Goal: Task Accomplishment & Management: Manage account settings

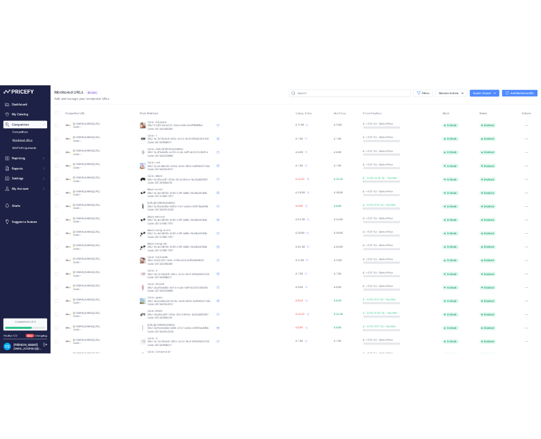
scroll to position [52, 0]
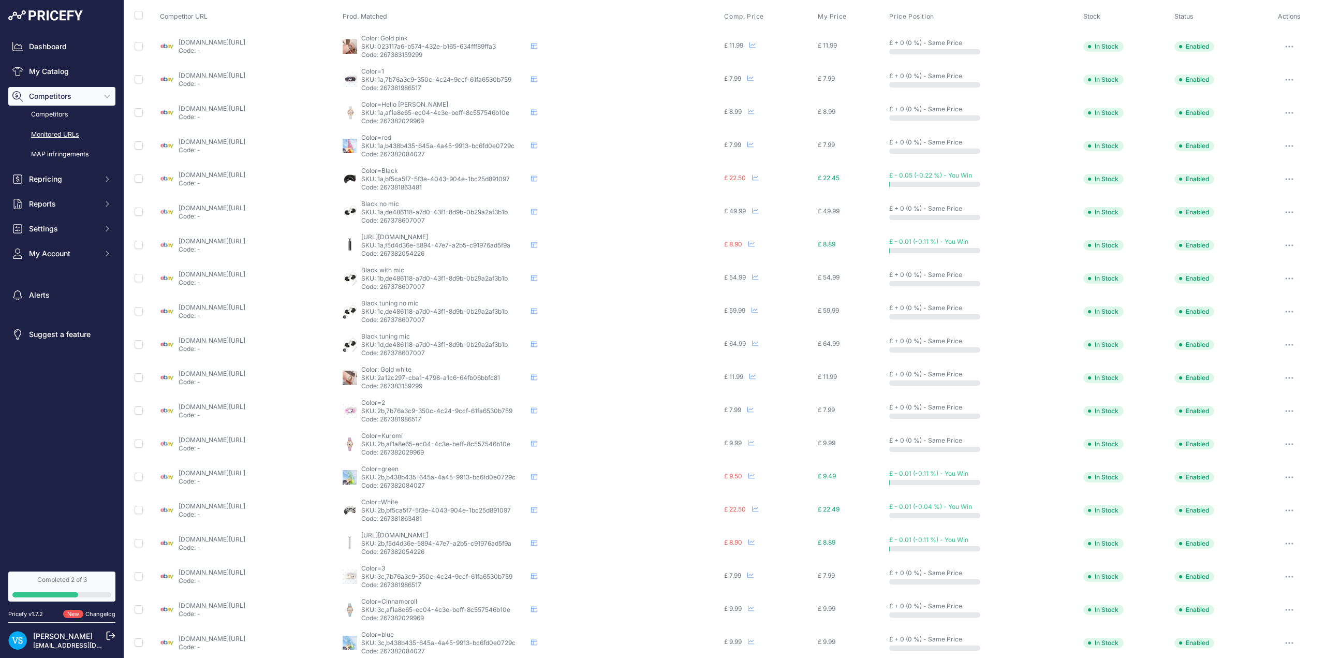
click at [204, 274] on link "[DOMAIN_NAME][URL]" at bounding box center [212, 274] width 67 height 8
click at [56, 133] on link "Monitored URLs" at bounding box center [61, 135] width 107 height 18
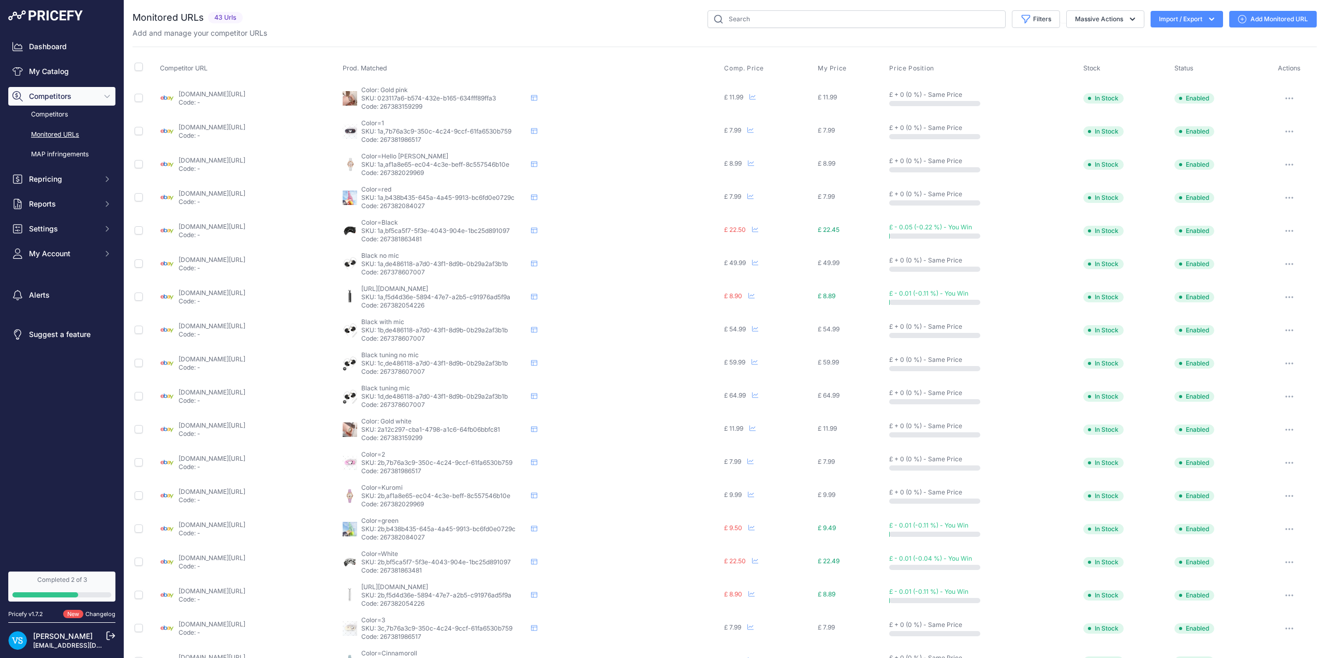
click at [70, 130] on link "Monitored URLs" at bounding box center [61, 135] width 107 height 18
click at [419, 355] on span "Black tuning no mic" at bounding box center [389, 355] width 57 height 8
click at [537, 362] on icon at bounding box center [534, 363] width 6 height 6
click at [60, 76] on link "My Catalog" at bounding box center [61, 71] width 107 height 19
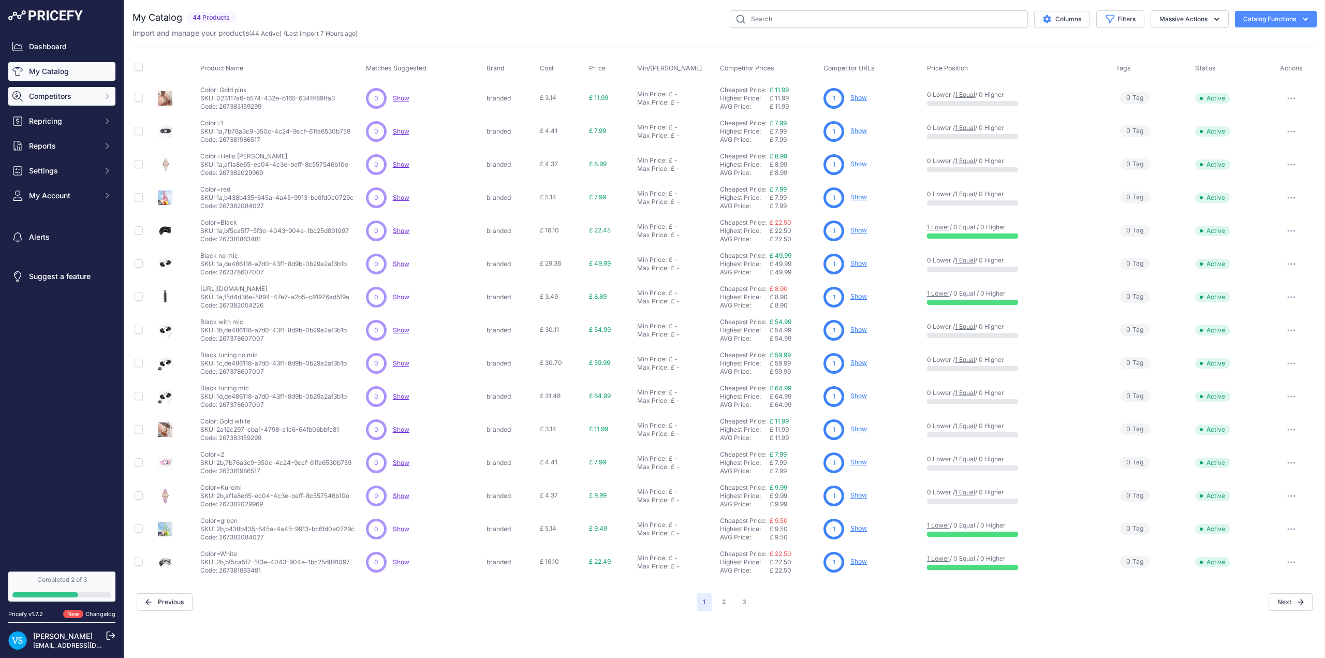
drag, startPoint x: 238, startPoint y: 265, endPoint x: 54, endPoint y: 96, distance: 249.5
click at [54, 96] on span "Competitors" at bounding box center [63, 96] width 68 height 10
click at [57, 136] on link "Monitored URLs" at bounding box center [61, 135] width 107 height 18
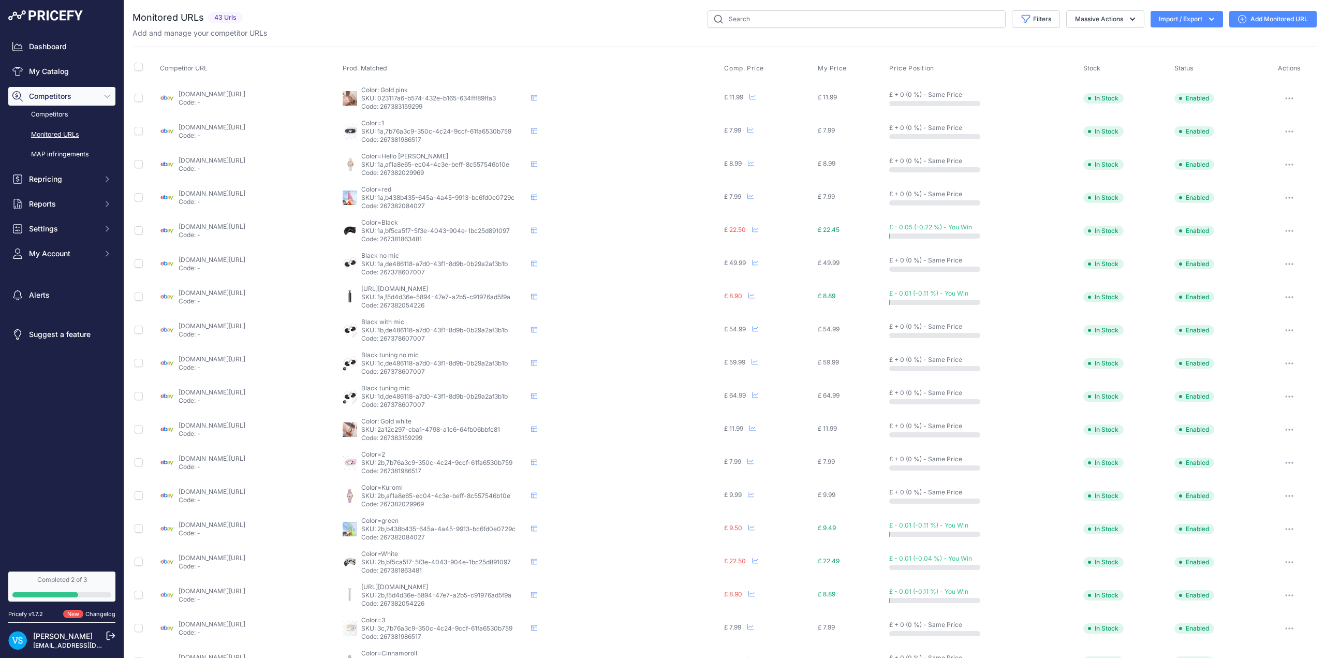
scroll to position [129, 0]
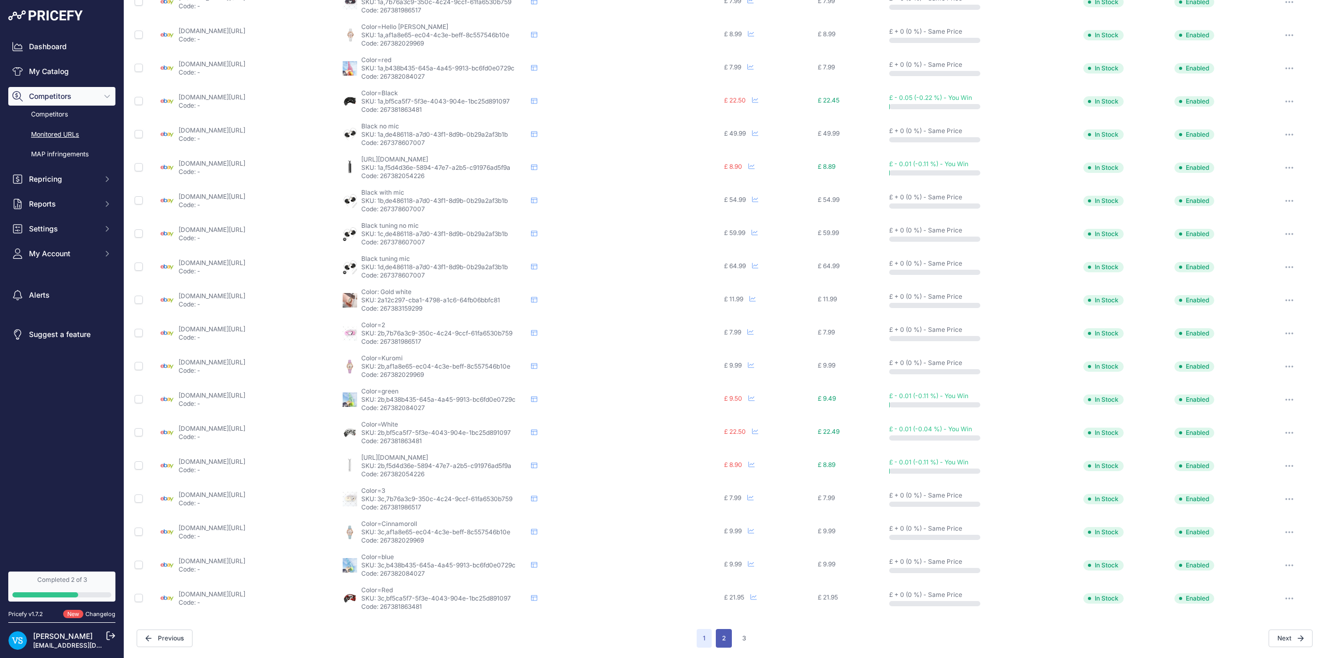
click at [725, 641] on button "2" at bounding box center [724, 638] width 16 height 19
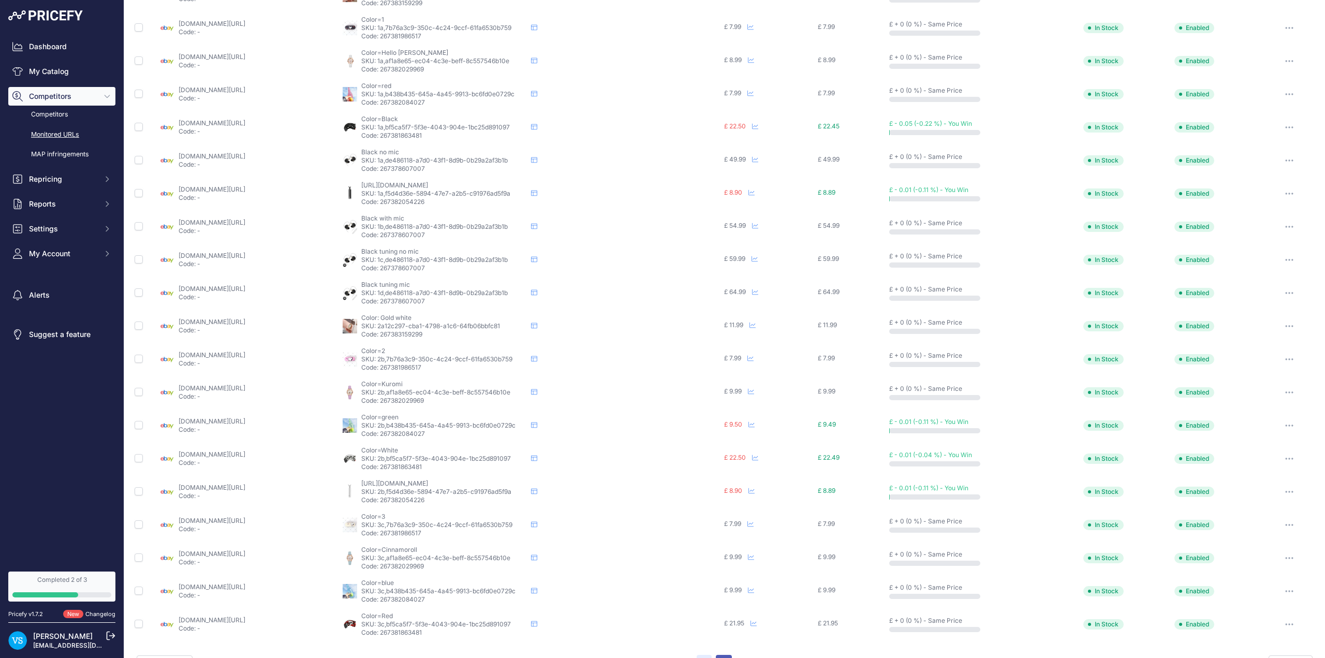
scroll to position [155, 0]
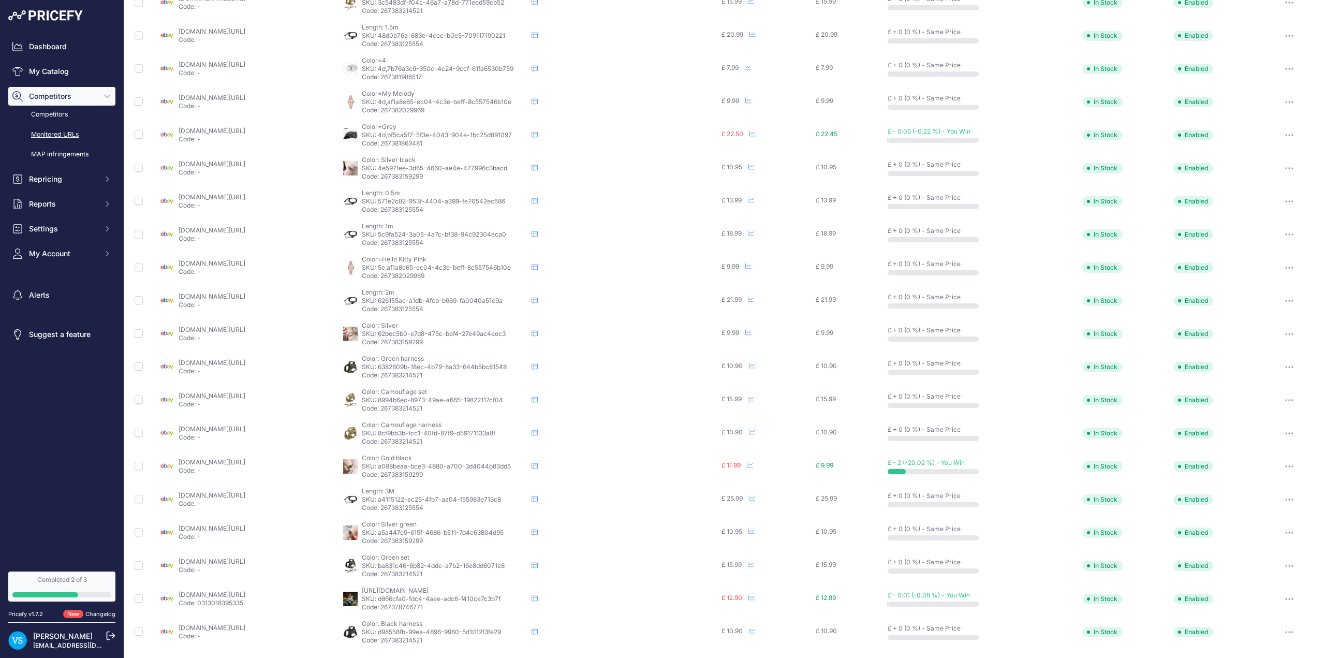
scroll to position [129, 0]
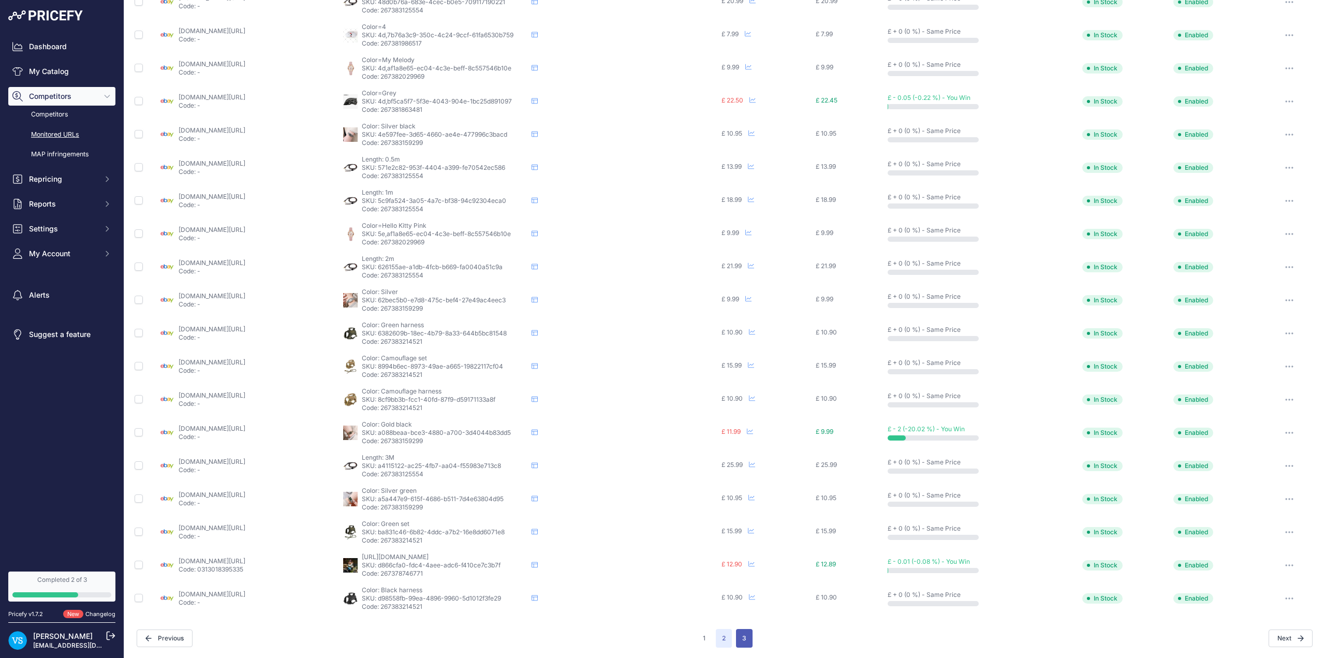
click at [747, 642] on button "3" at bounding box center [744, 638] width 17 height 19
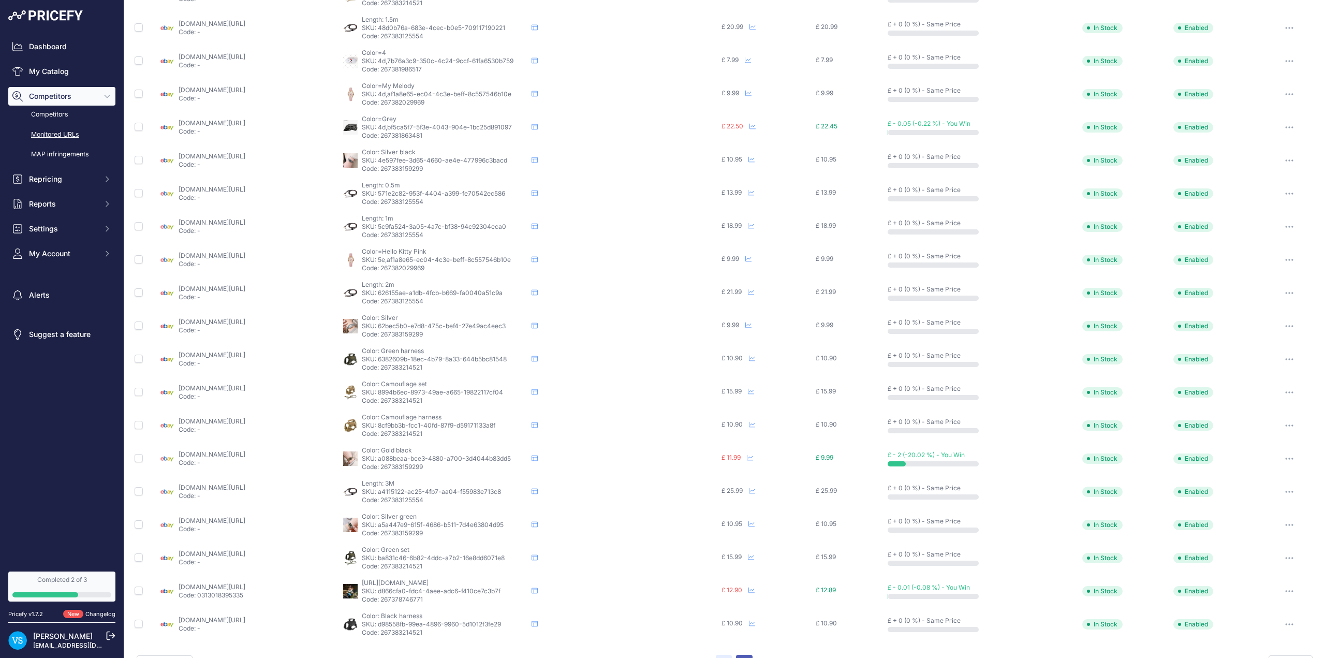
scroll to position [155, 0]
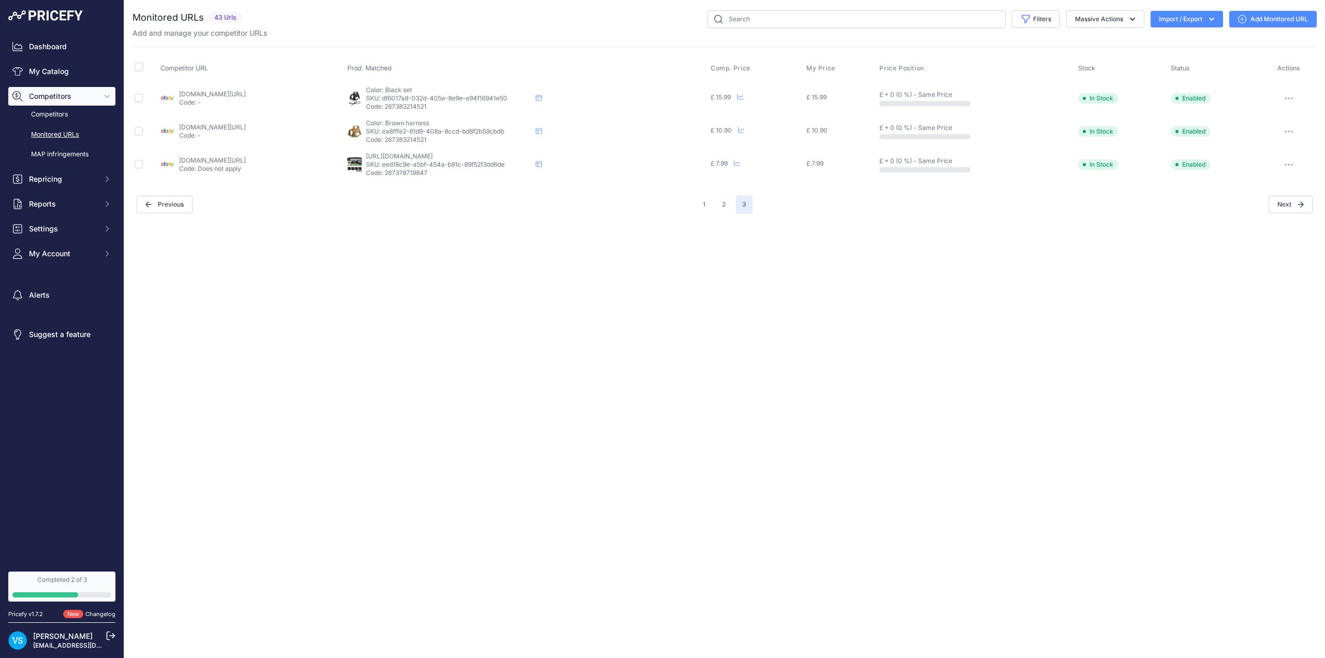
drag, startPoint x: 221, startPoint y: 165, endPoint x: 196, endPoint y: 228, distance: 67.4
click at [197, 273] on div "Close You are not connected to the internet." at bounding box center [724, 329] width 1201 height 658
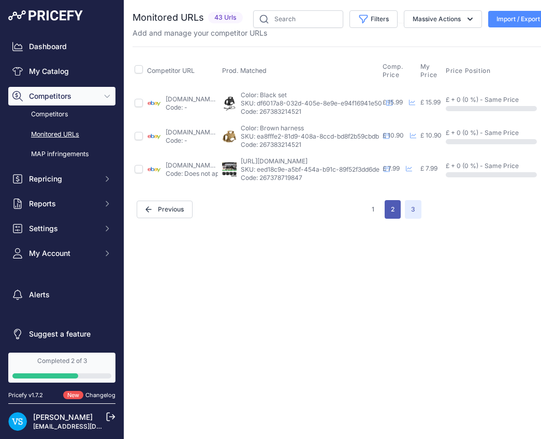
click at [388, 209] on button "2" at bounding box center [393, 209] width 16 height 19
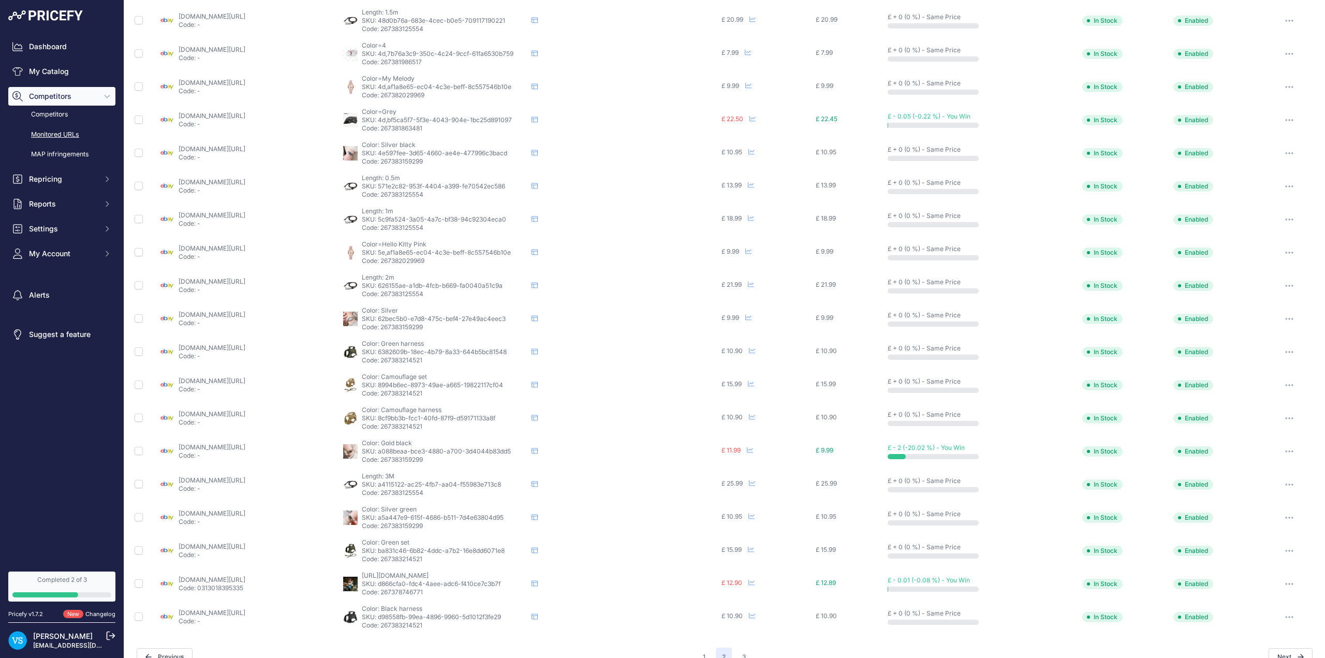
scroll to position [129, 0]
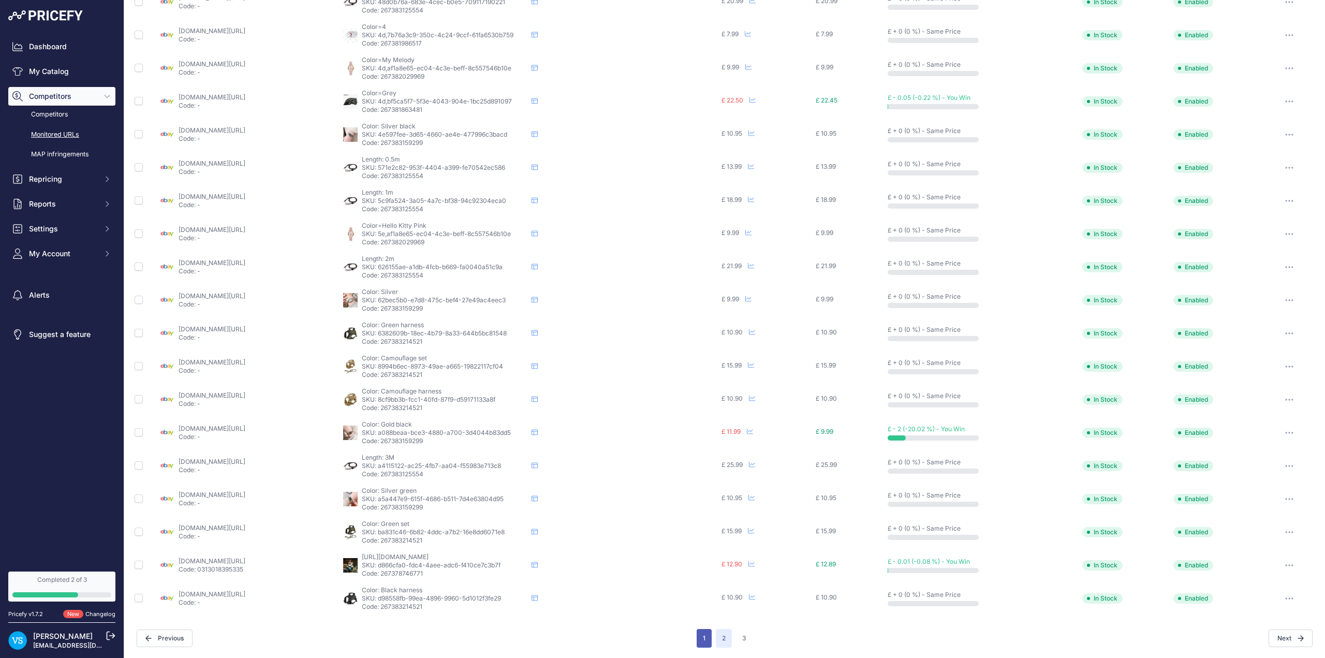
click at [698, 644] on button "1" at bounding box center [704, 638] width 15 height 19
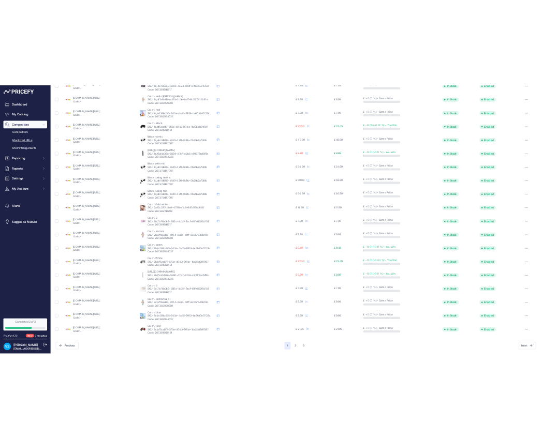
scroll to position [129, 0]
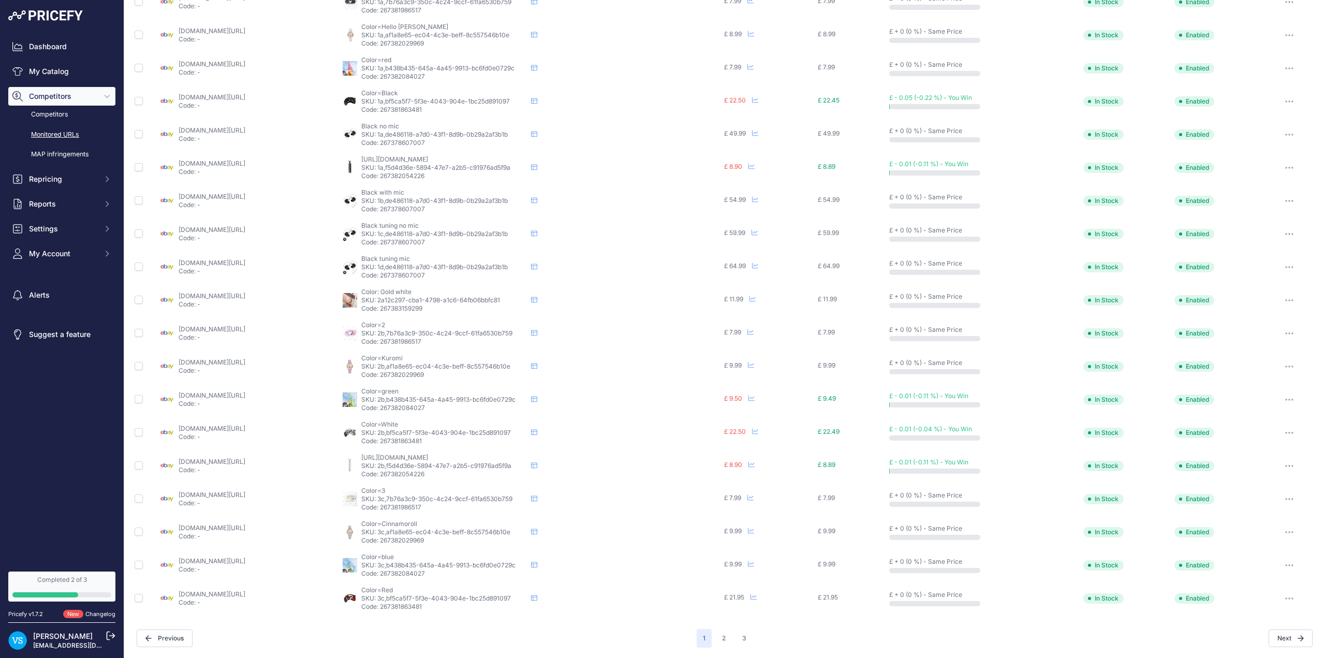
drag, startPoint x: 183, startPoint y: 598, endPoint x: 178, endPoint y: 597, distance: 5.2
click at [722, 637] on button "2" at bounding box center [724, 638] width 16 height 19
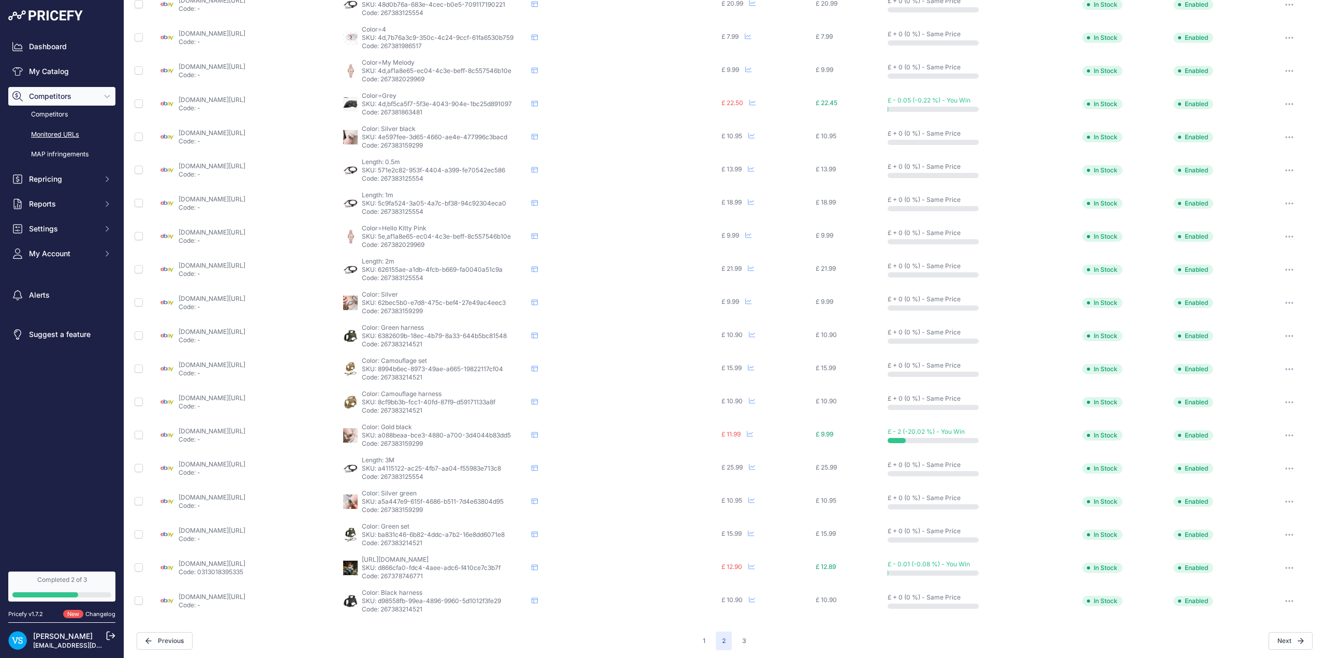
scroll to position [129, 0]
click at [705, 640] on button "1" at bounding box center [704, 638] width 15 height 19
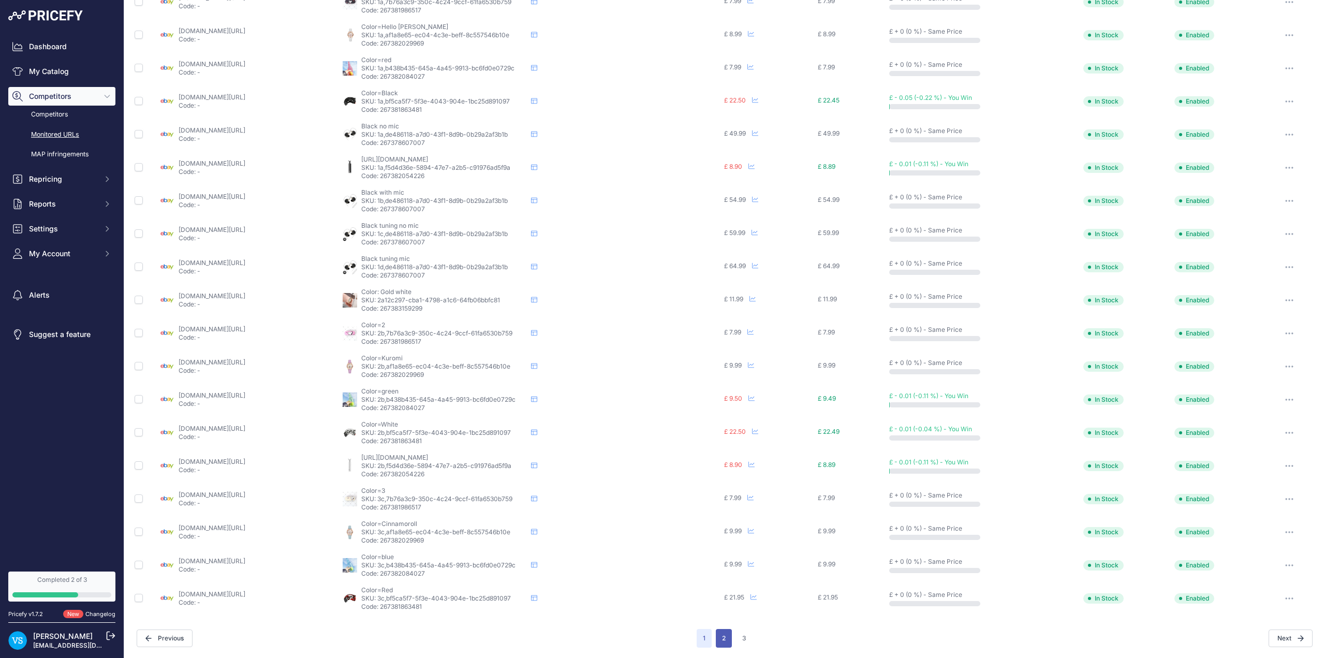
click at [716, 637] on button "2" at bounding box center [724, 638] width 16 height 19
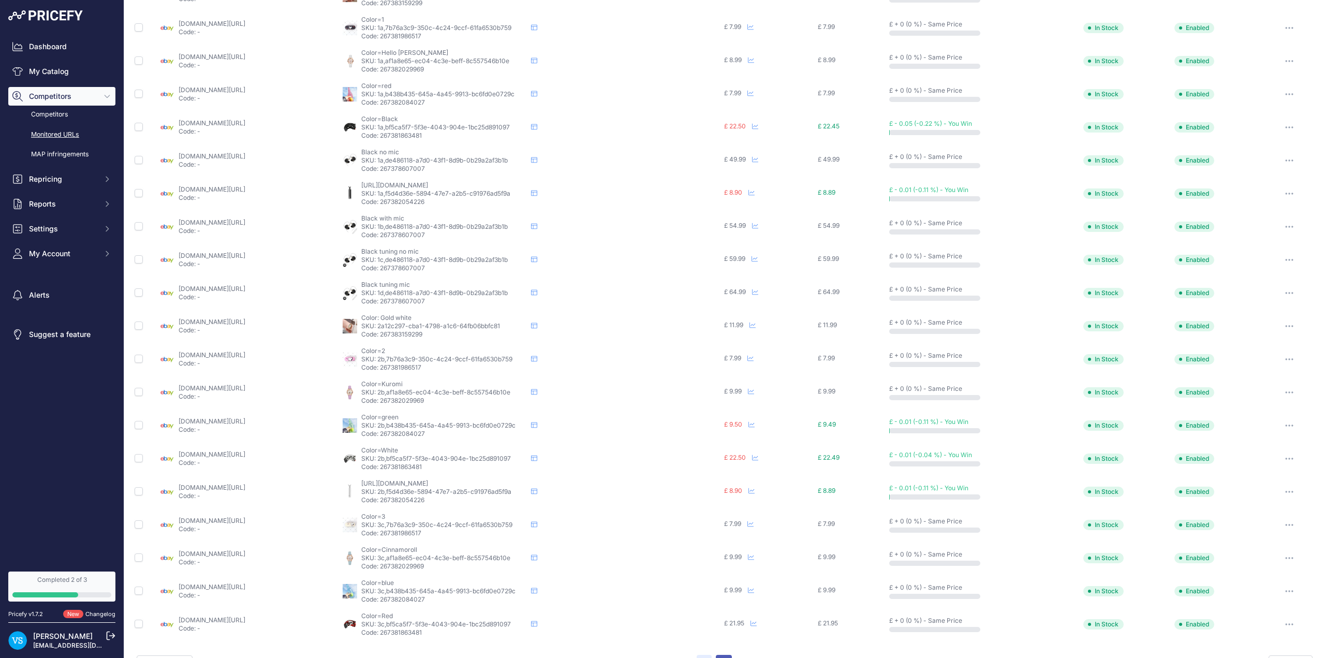
scroll to position [155, 0]
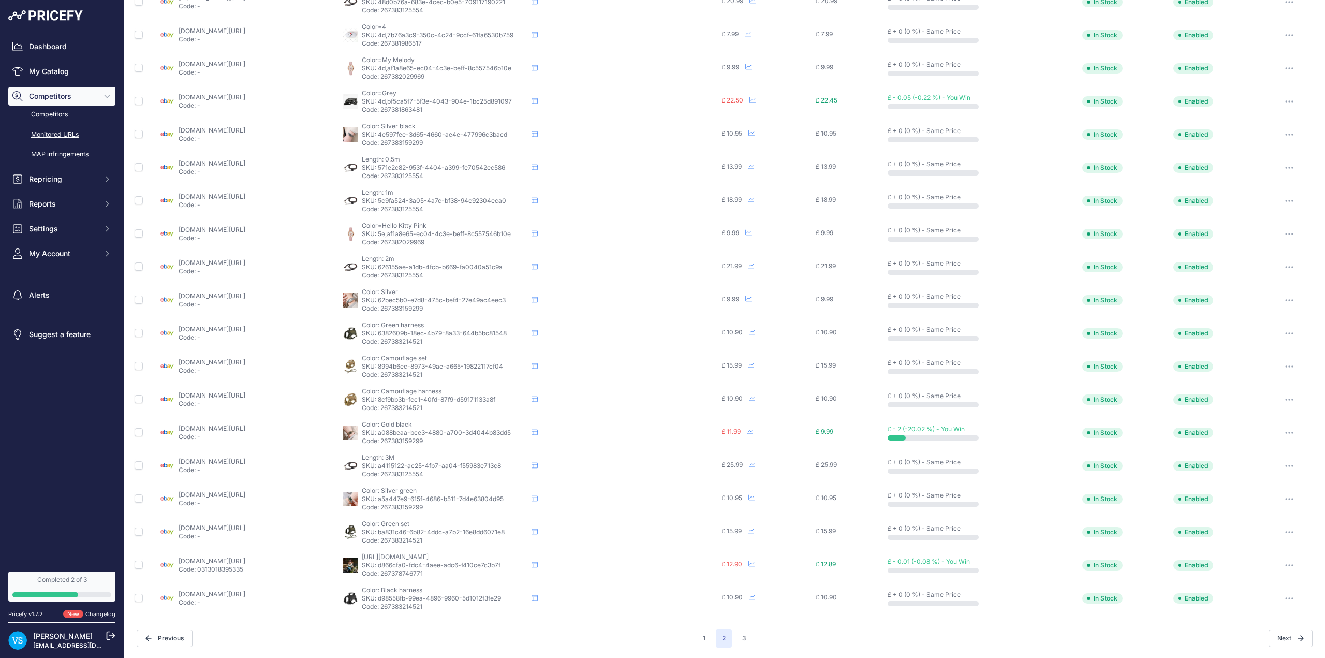
scroll to position [26, 0]
click at [741, 632] on button "3" at bounding box center [744, 638] width 17 height 19
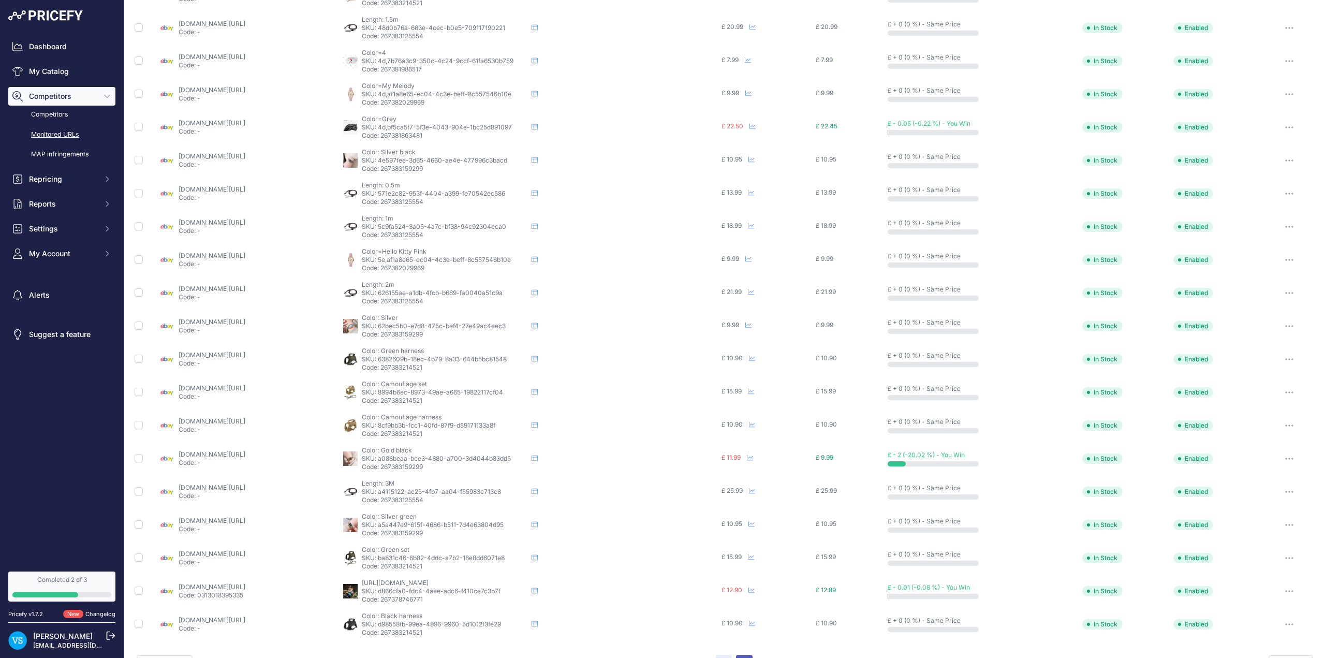
scroll to position [155, 0]
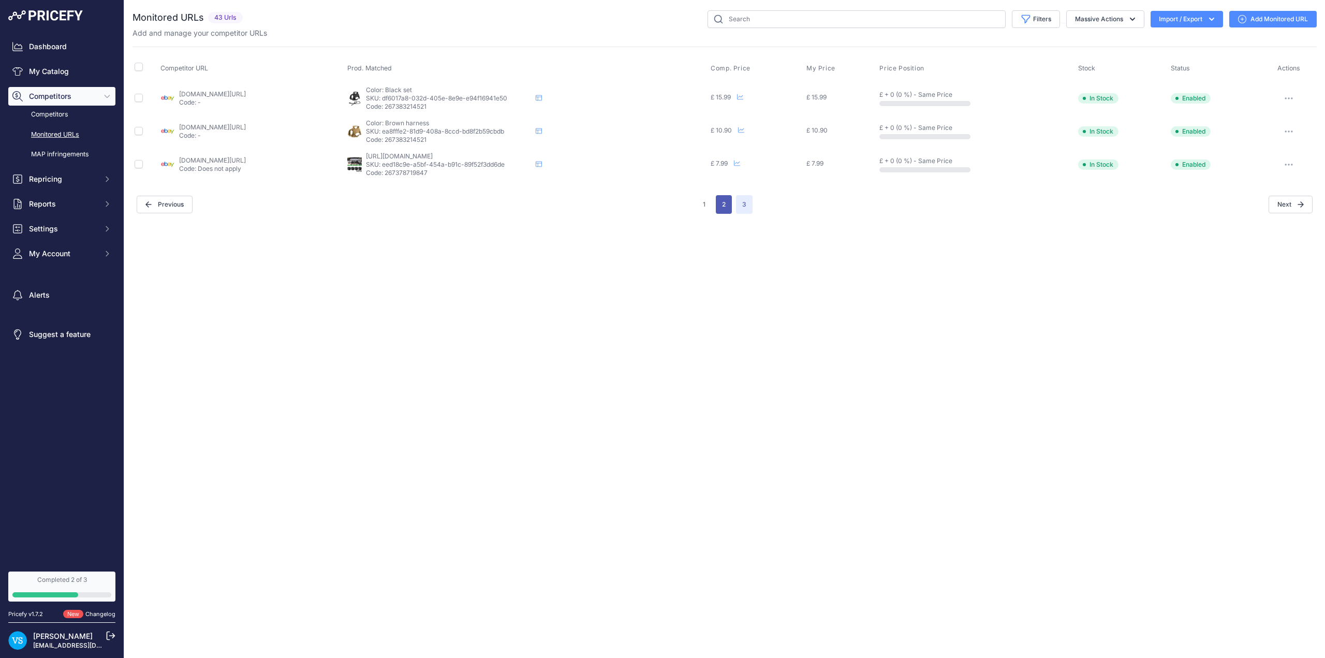
click at [727, 208] on button "2" at bounding box center [724, 204] width 16 height 19
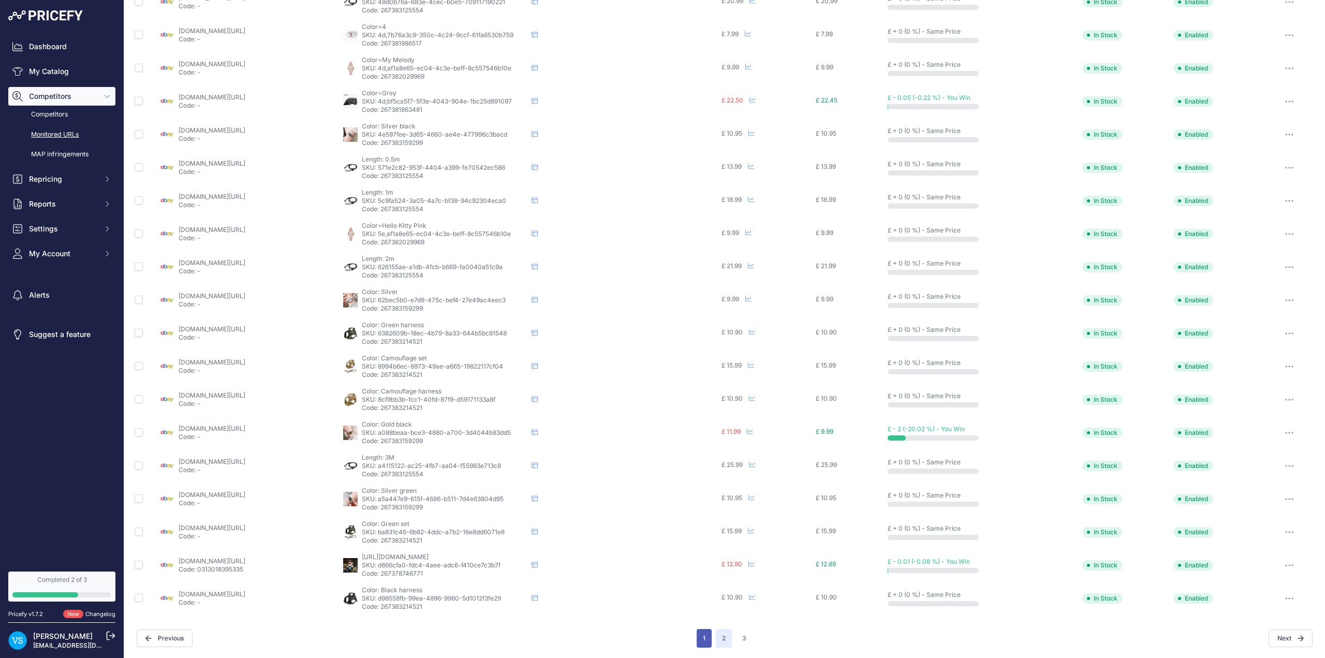
click at [698, 638] on button "1" at bounding box center [704, 638] width 15 height 19
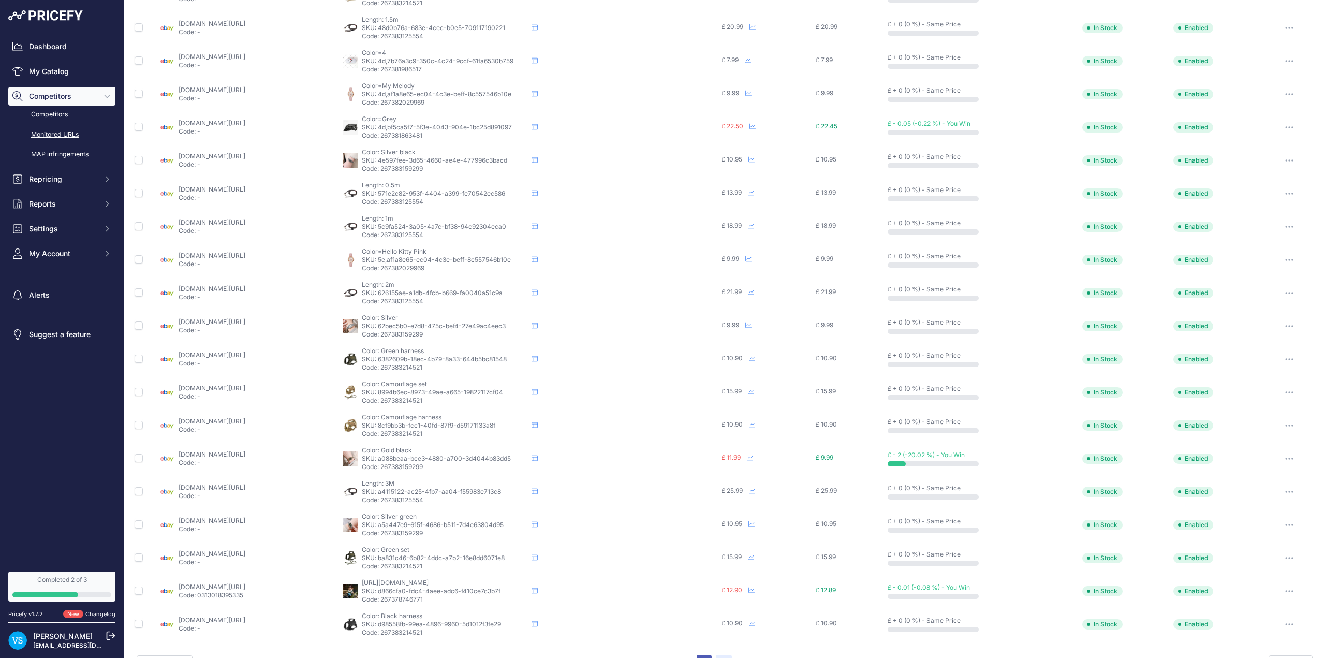
scroll to position [155, 0]
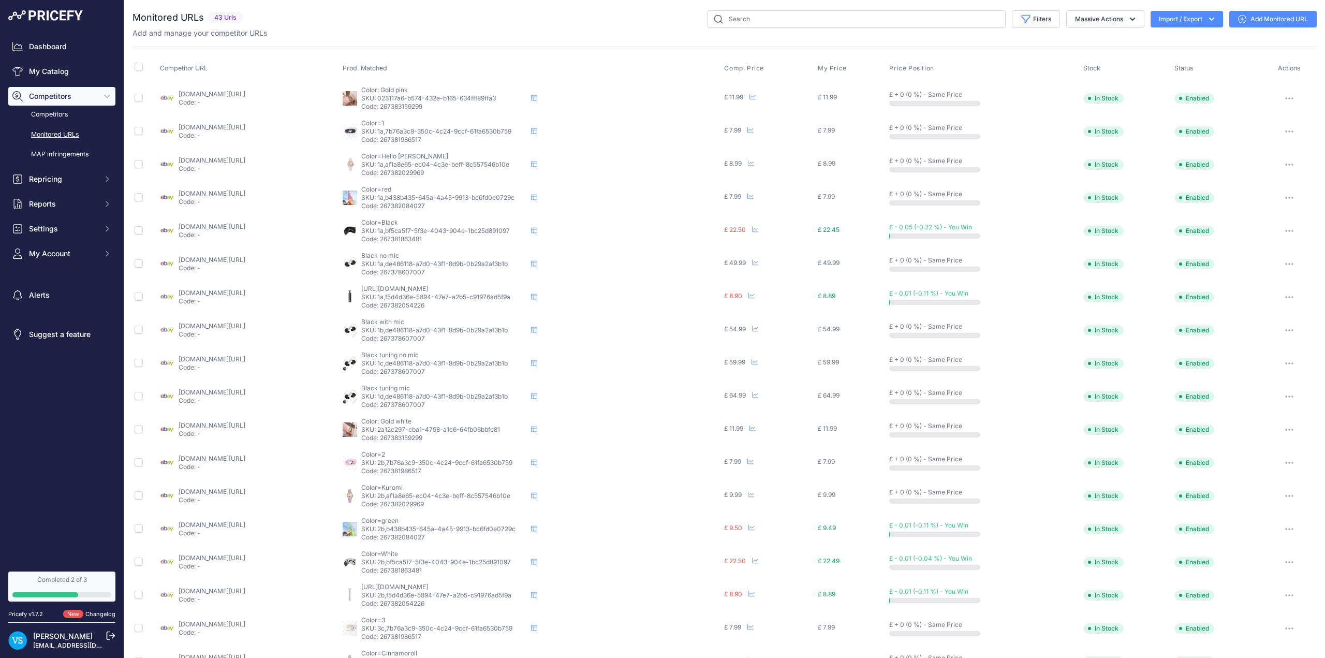
scroll to position [129, 0]
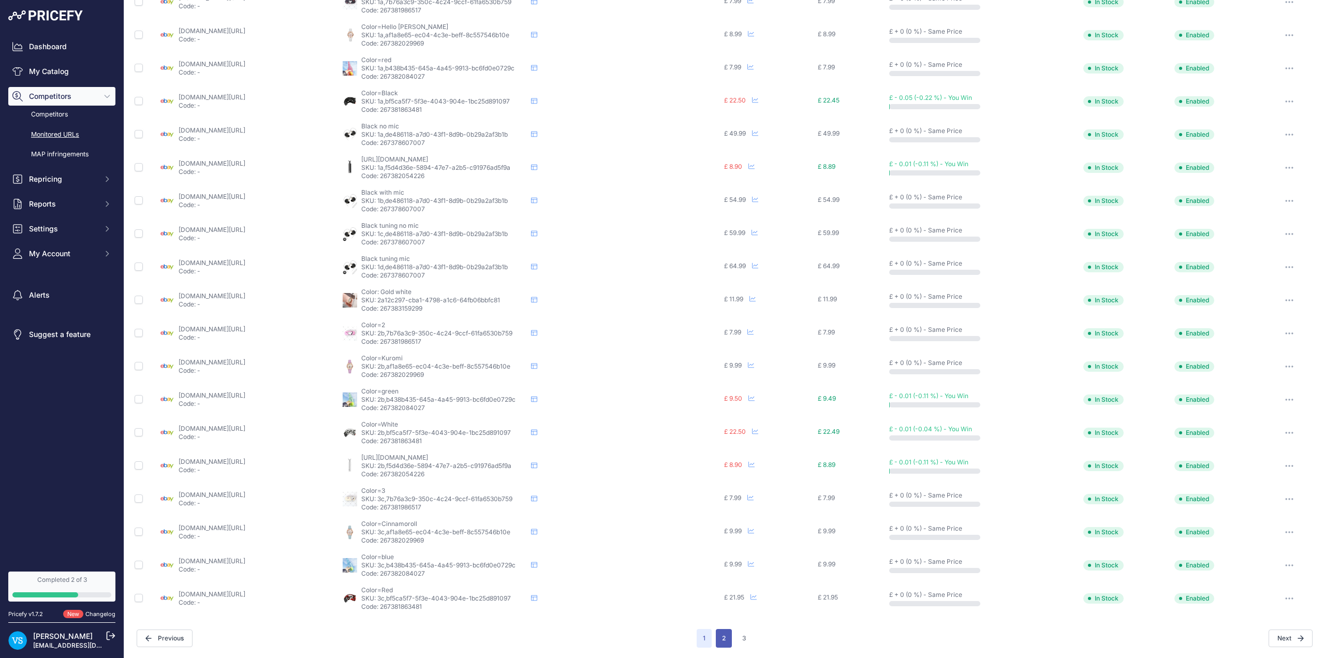
click at [724, 638] on button "2" at bounding box center [724, 638] width 16 height 19
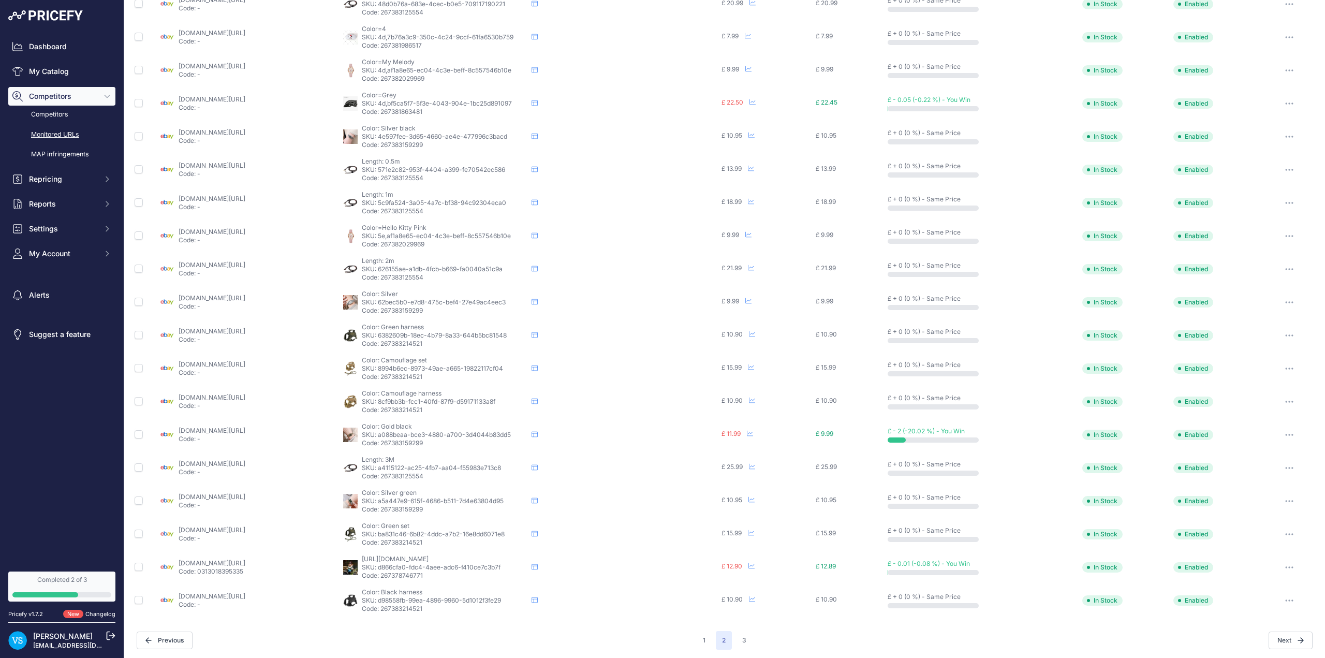
scroll to position [129, 0]
click at [697, 638] on button "1" at bounding box center [704, 638] width 15 height 19
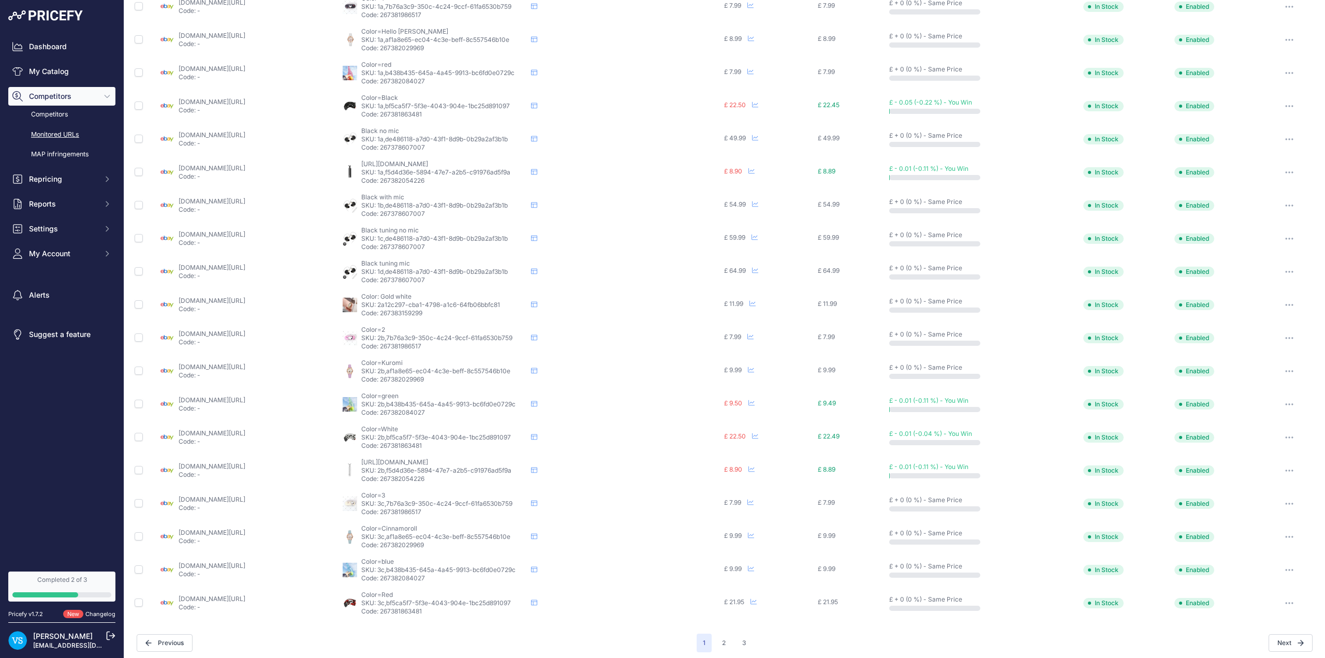
scroll to position [129, 0]
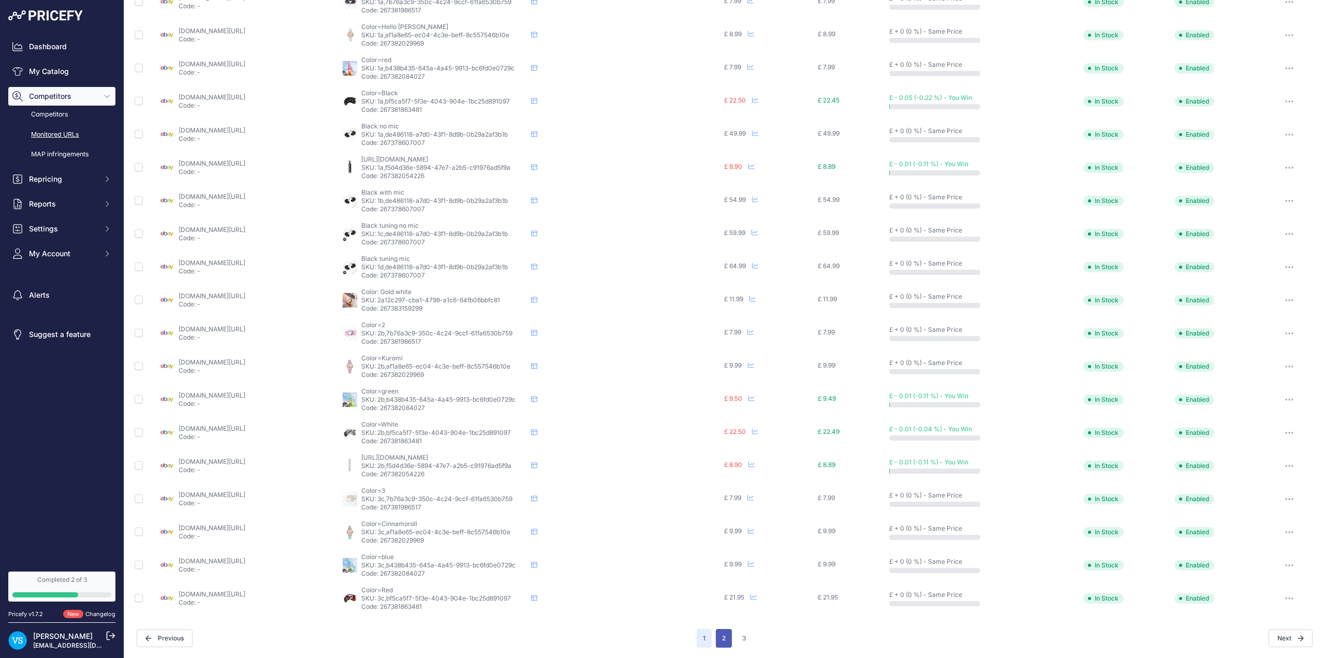
click at [720, 638] on button "2" at bounding box center [724, 638] width 16 height 19
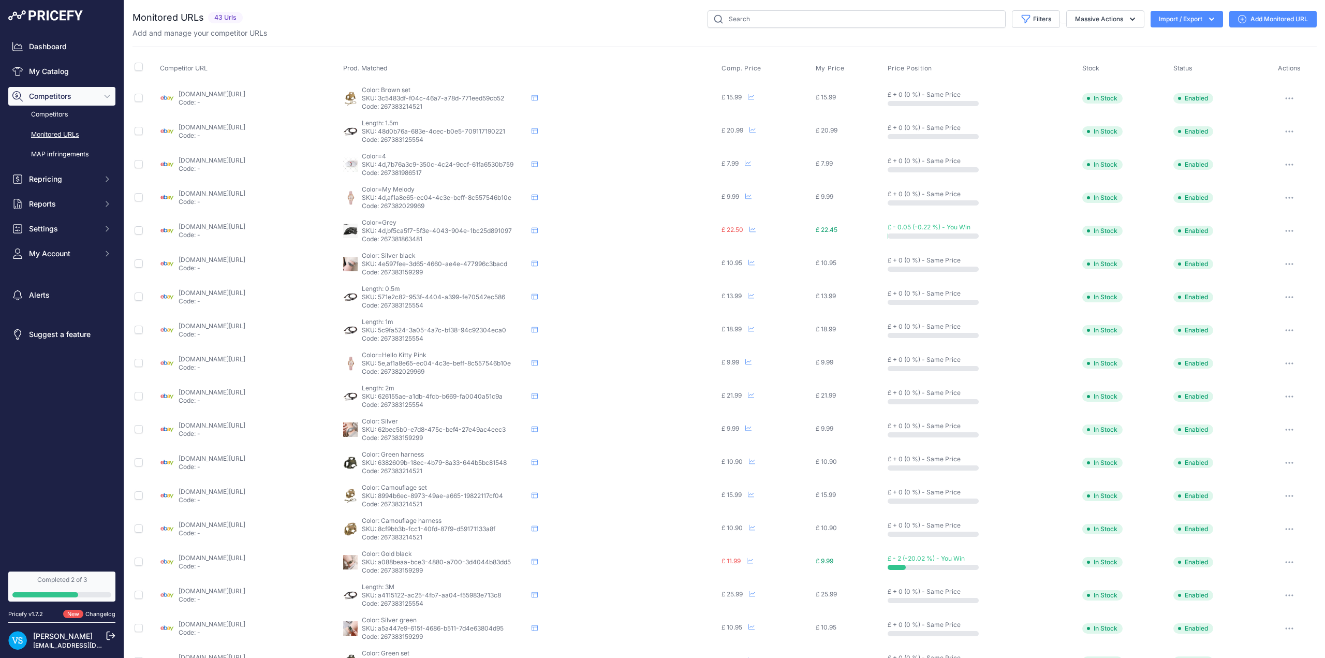
scroll to position [129, 0]
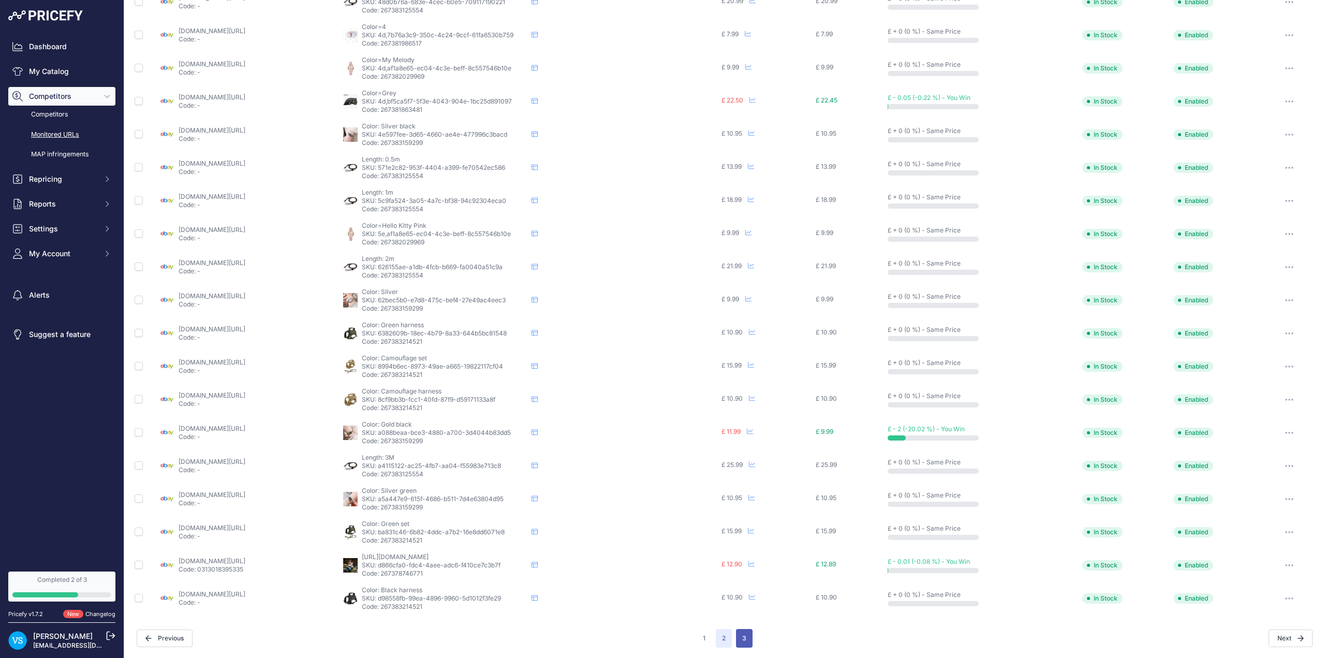
click at [736, 637] on button "3" at bounding box center [744, 638] width 17 height 19
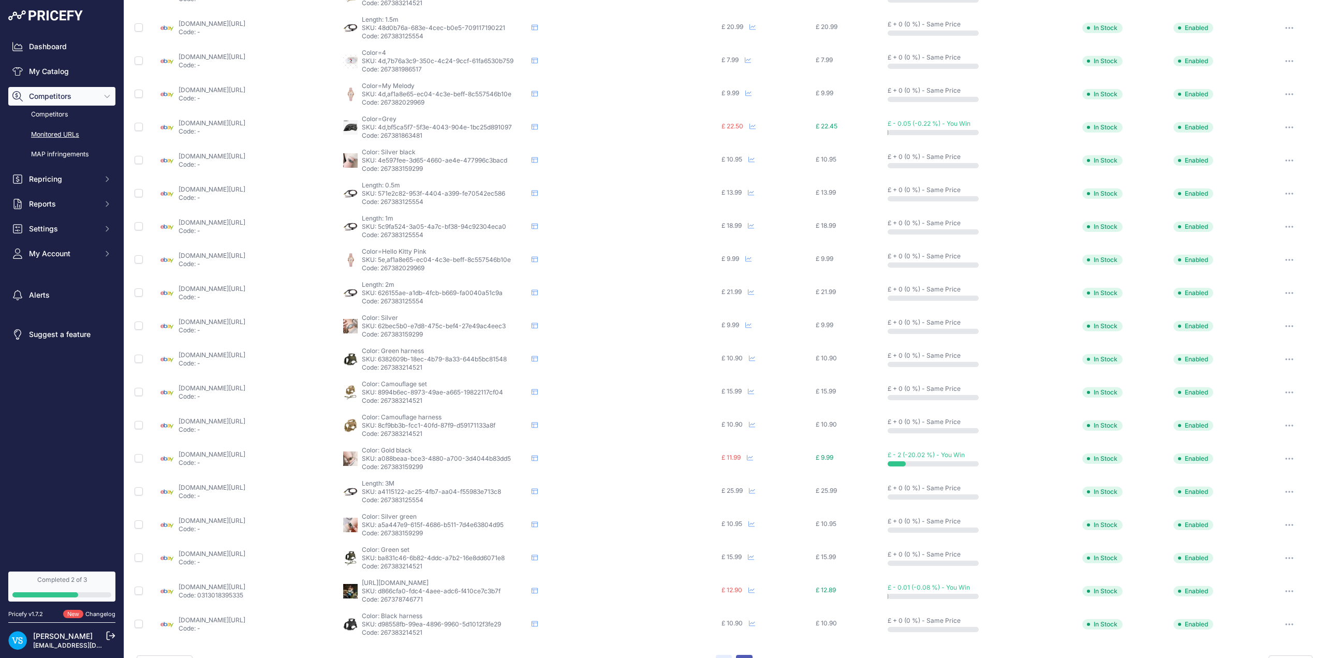
scroll to position [155, 0]
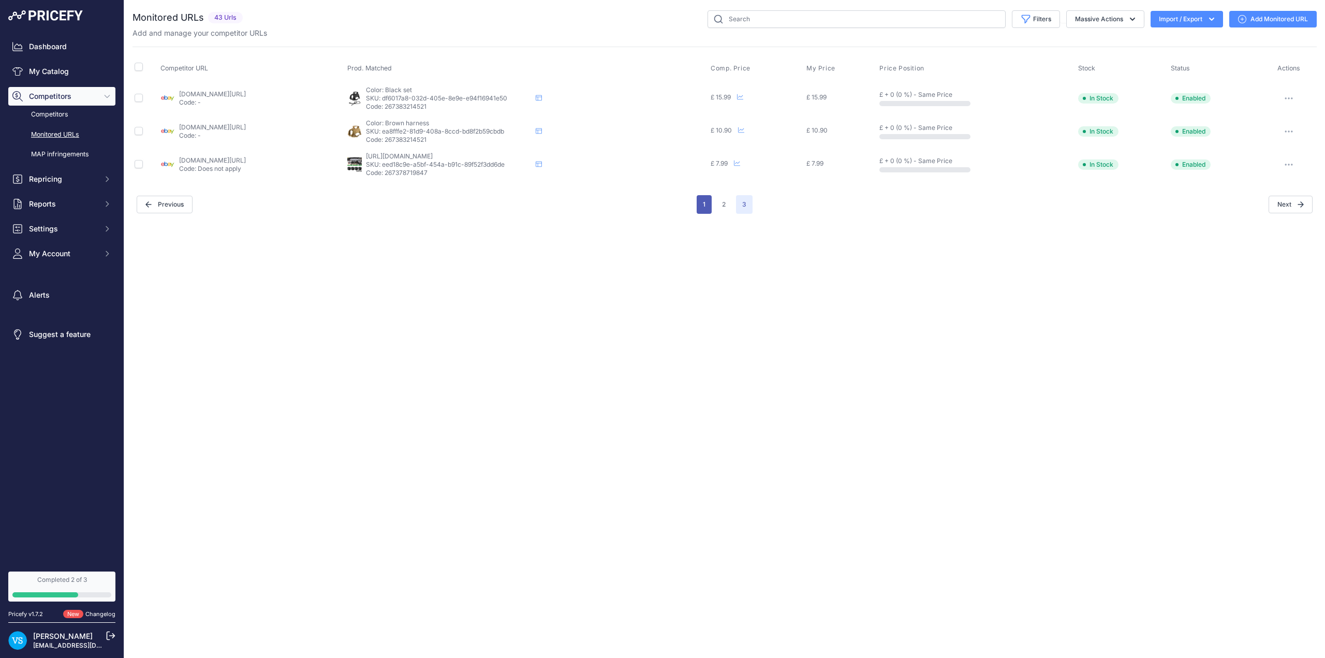
click at [705, 206] on button "1" at bounding box center [704, 204] width 15 height 19
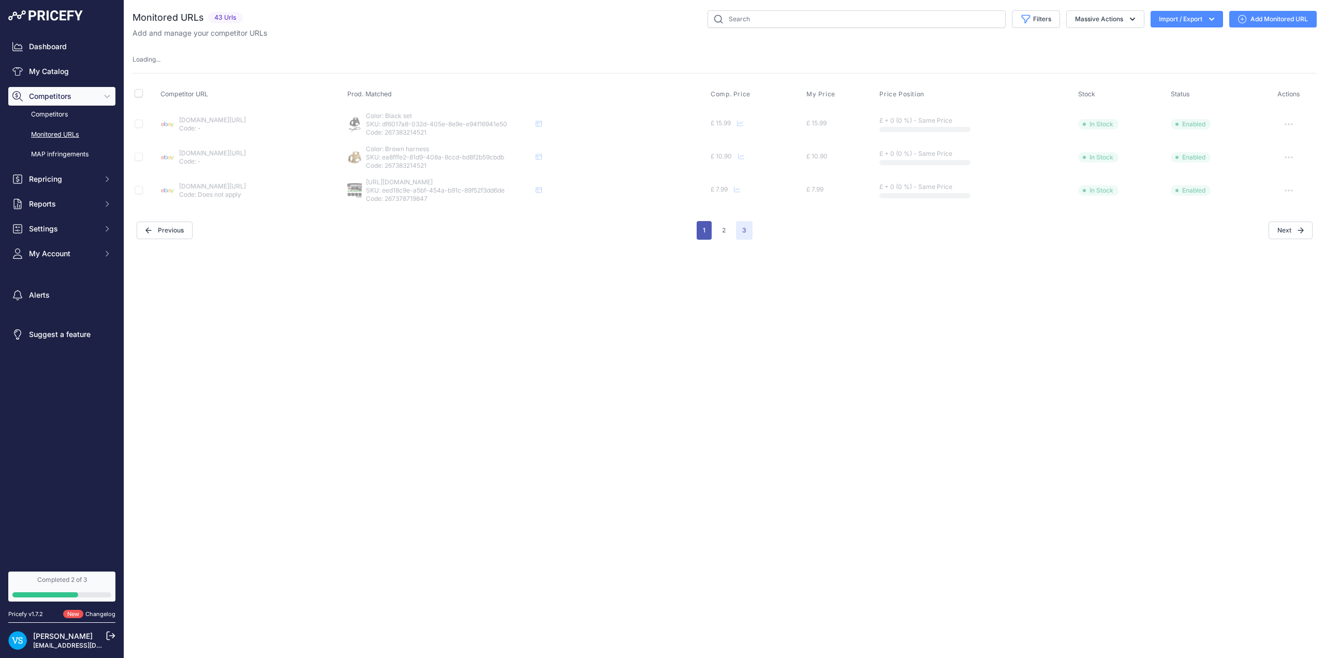
click at [705, 235] on button "1" at bounding box center [704, 230] width 15 height 19
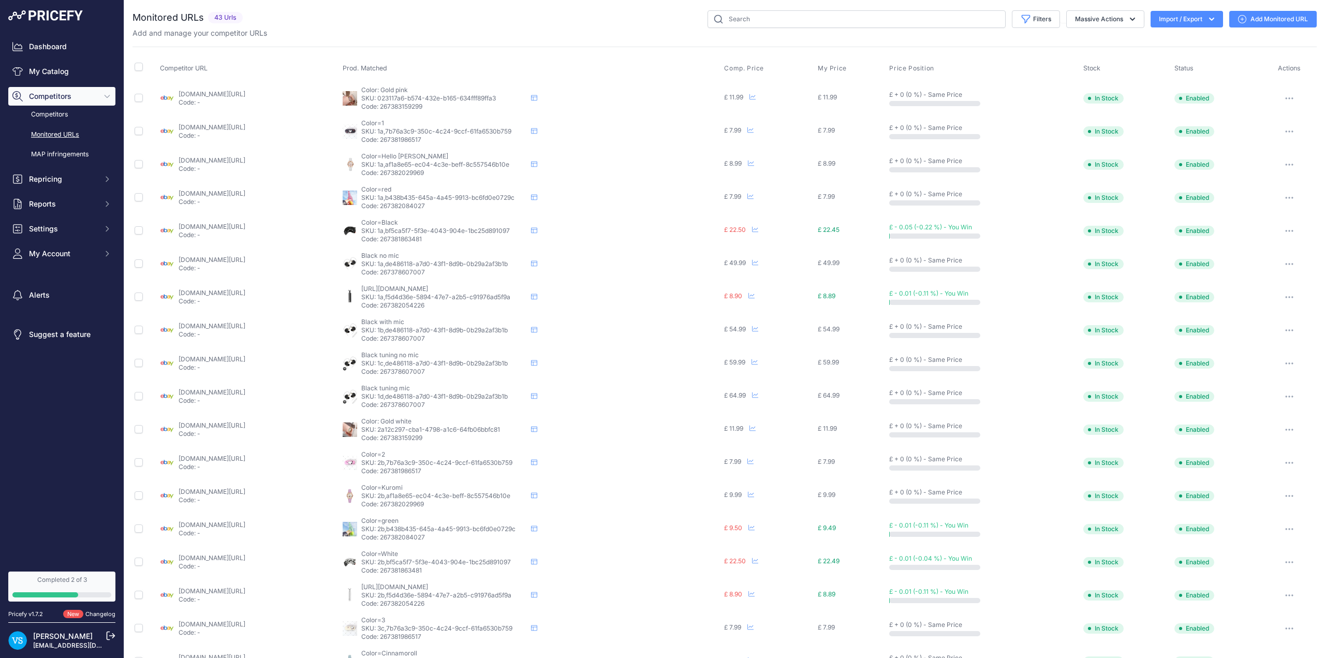
scroll to position [129, 0]
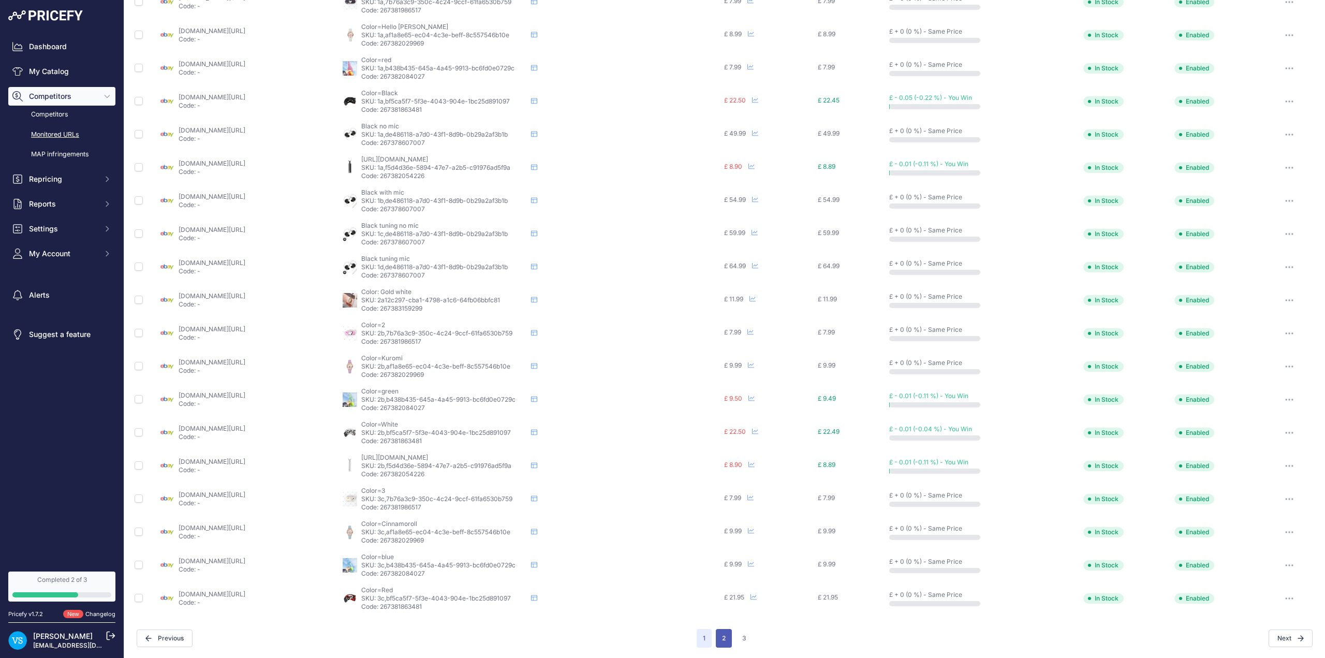
click at [717, 639] on button "2" at bounding box center [724, 638] width 16 height 19
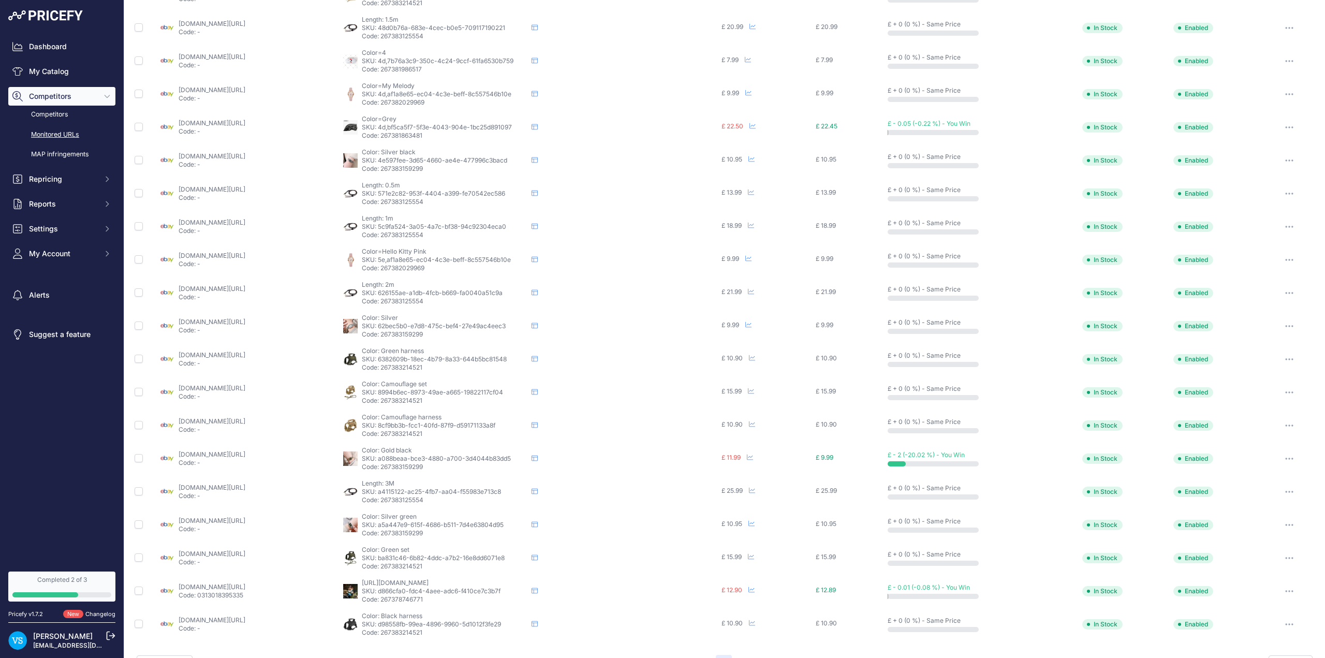
scroll to position [129, 0]
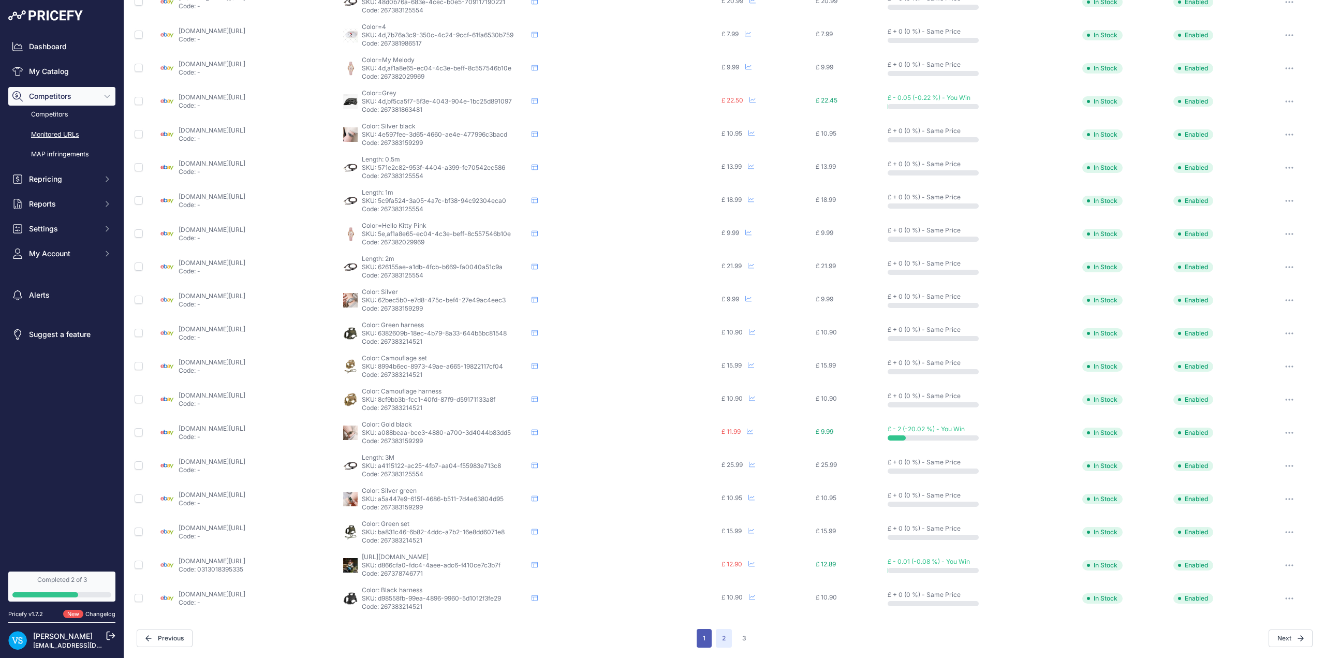
click at [701, 638] on button "1" at bounding box center [704, 638] width 15 height 19
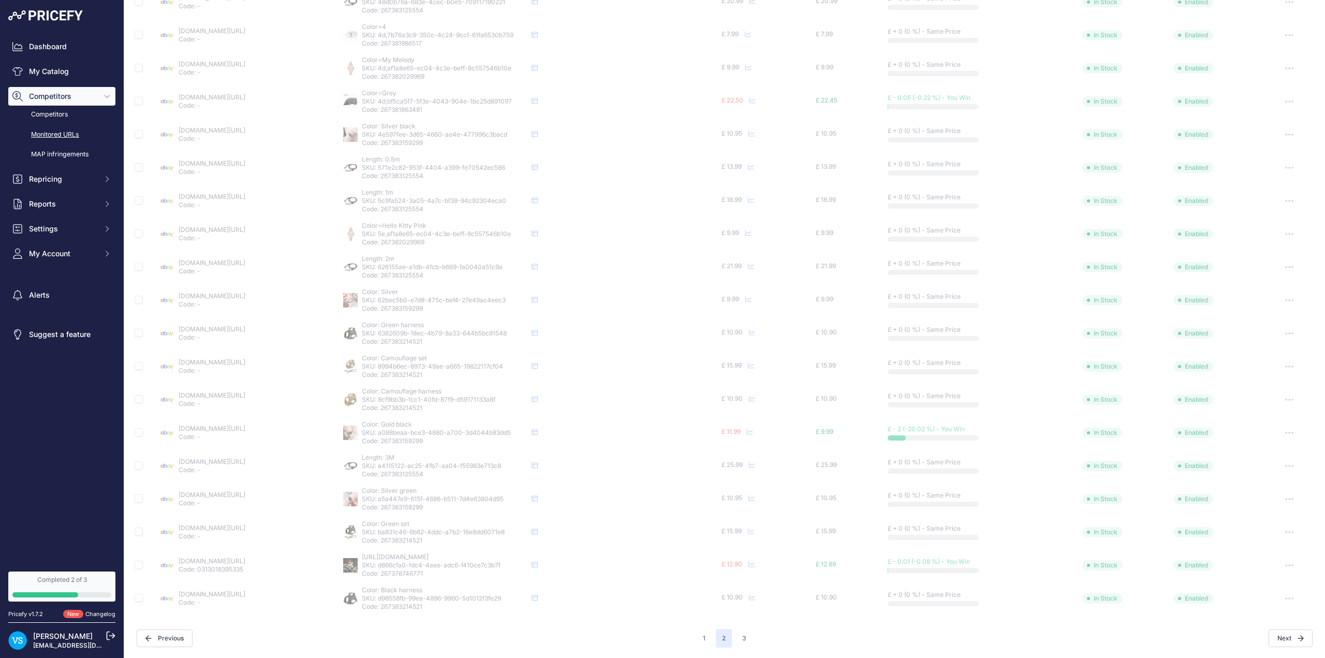
scroll to position [0, 0]
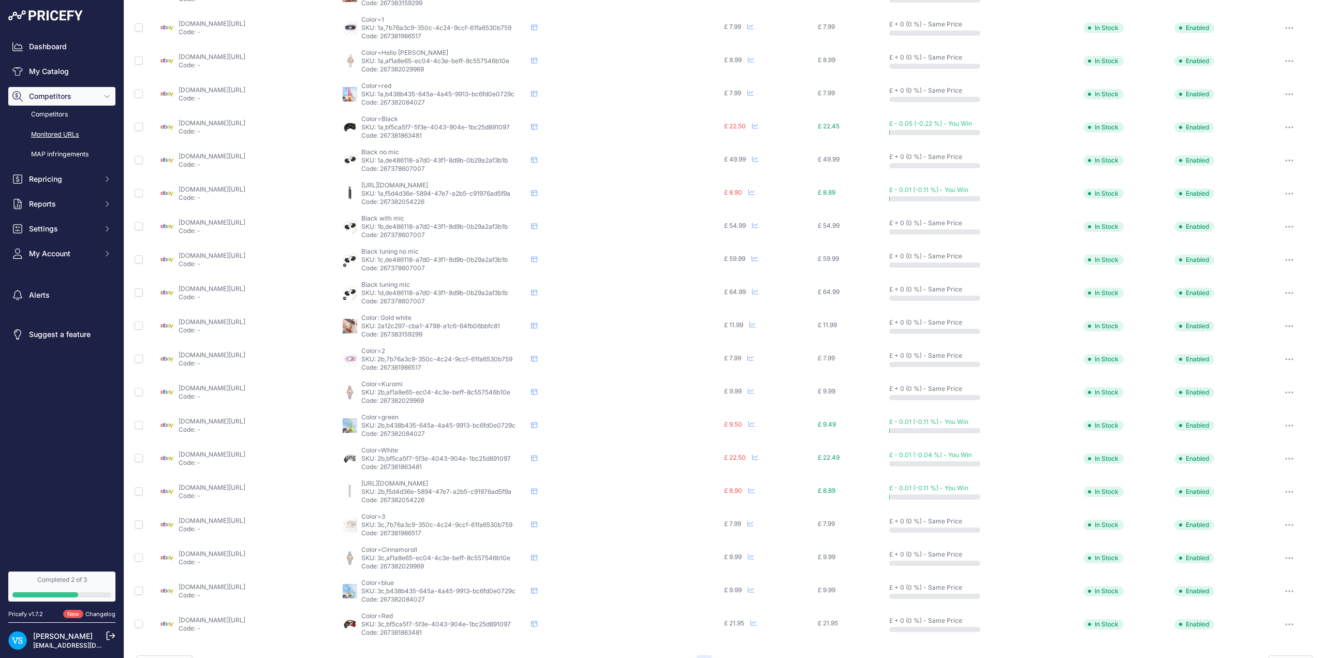
scroll to position [129, 0]
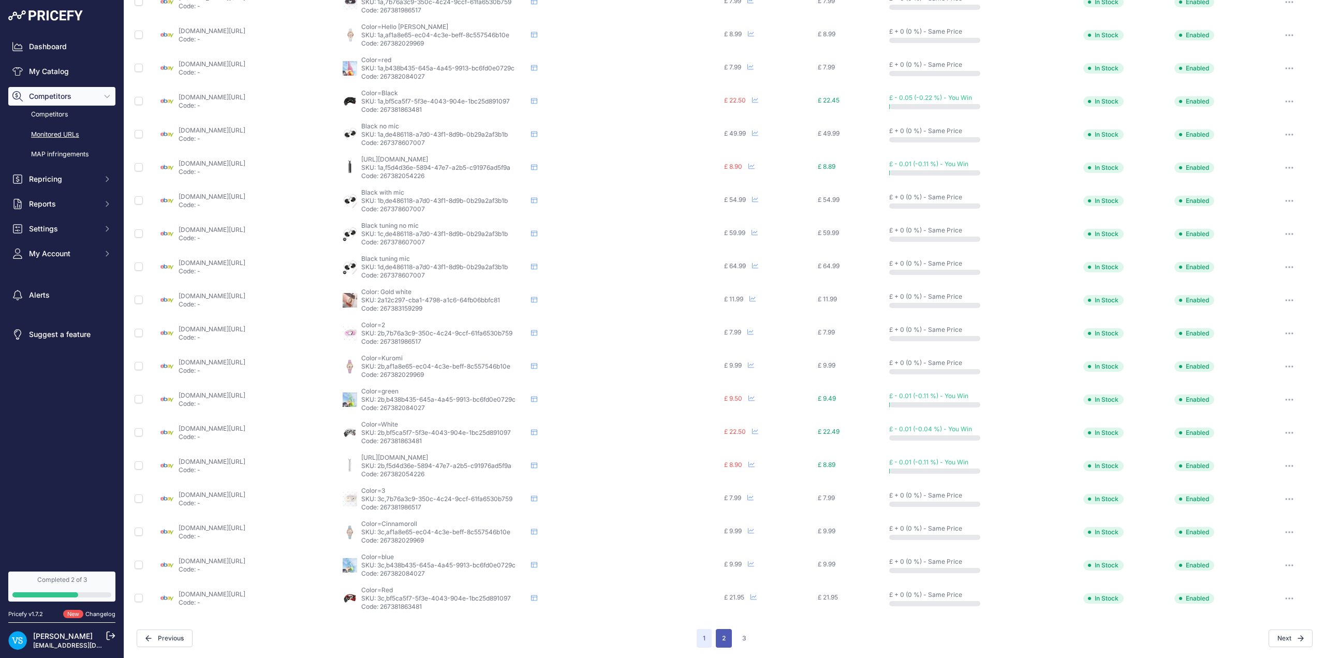
click at [726, 643] on button "2" at bounding box center [724, 638] width 16 height 19
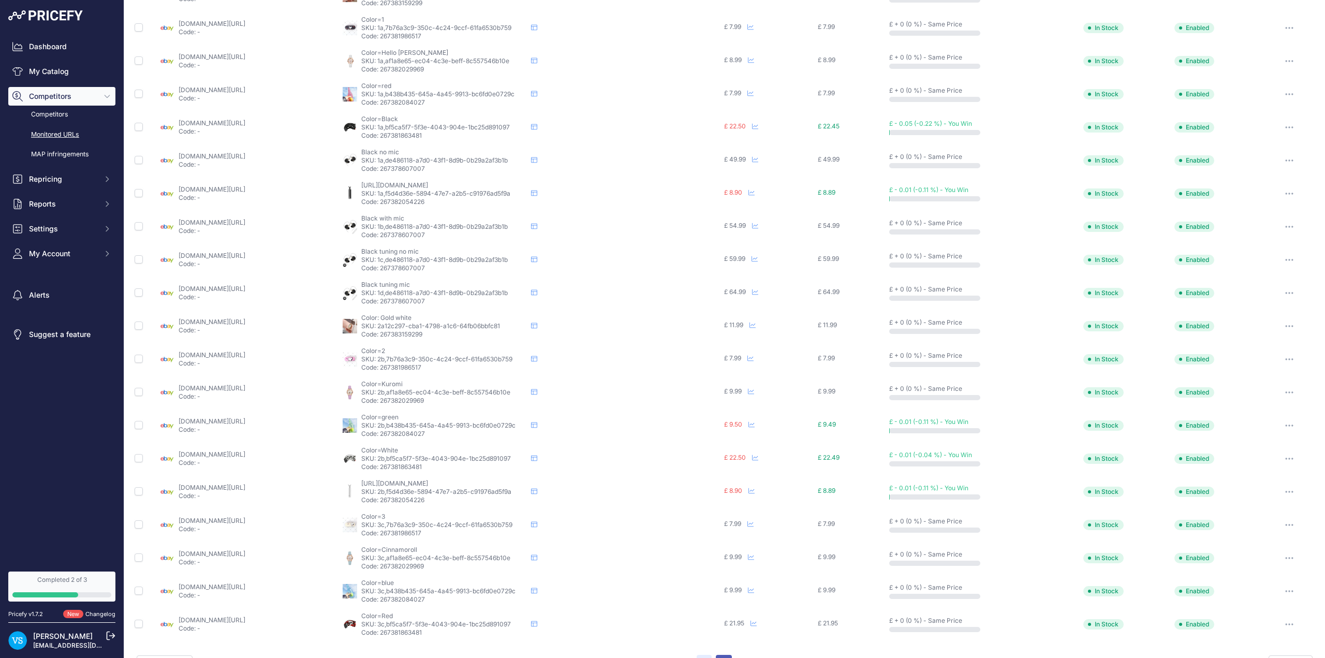
scroll to position [155, 0]
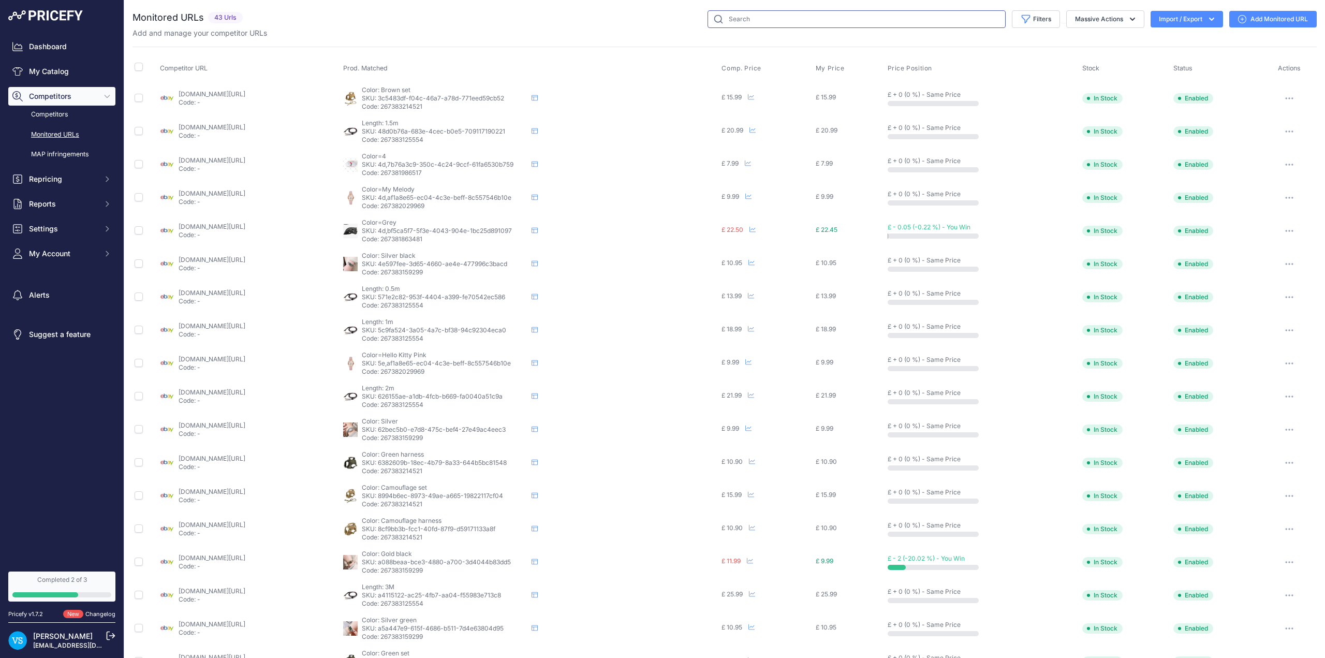
click at [779, 18] on input "text" at bounding box center [857, 19] width 298 height 18
paste input "Color: Camouflage harness"
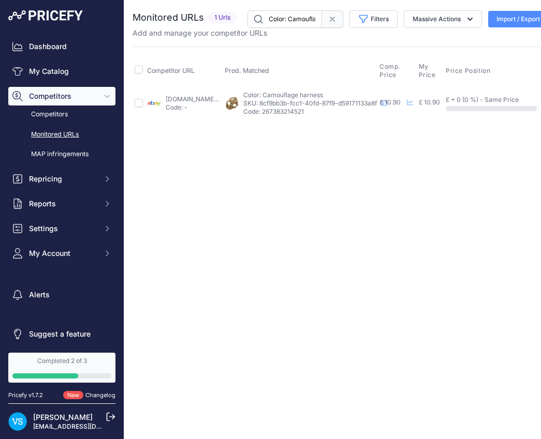
click at [328, 19] on icon at bounding box center [332, 19] width 8 height 8
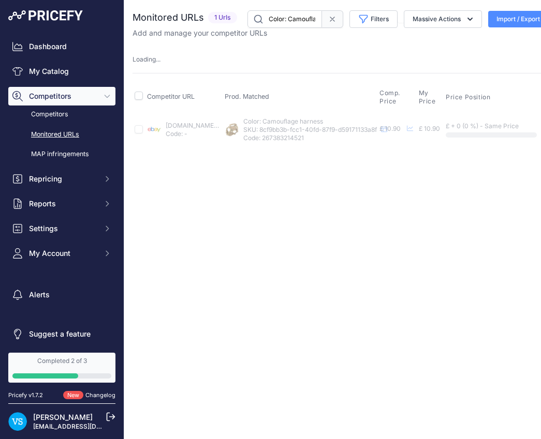
click at [328, 18] on icon at bounding box center [332, 19] width 8 height 8
click at [294, 18] on input "Color: Camouflage harness" at bounding box center [284, 19] width 75 height 18
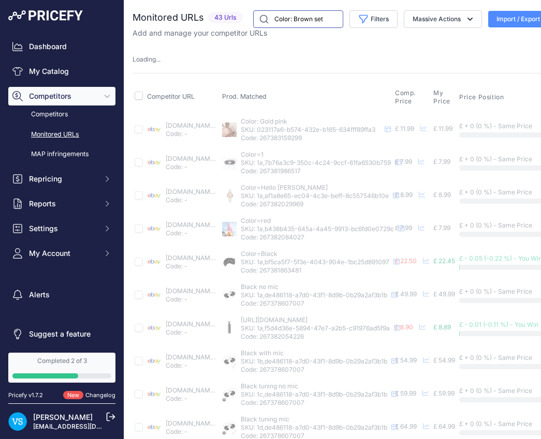
click at [327, 16] on input "Color: Brown set" at bounding box center [298, 19] width 90 height 18
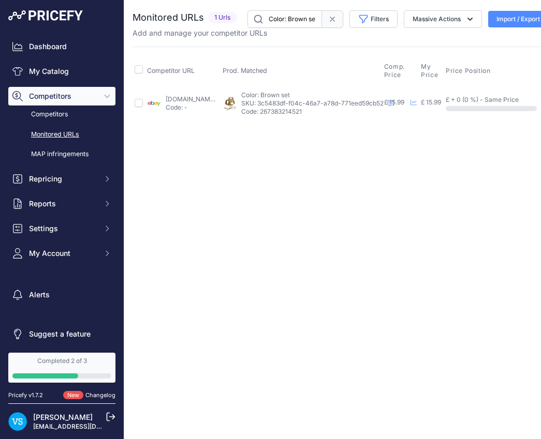
click at [301, 19] on input "Color: Brown set" at bounding box center [284, 19] width 75 height 18
paste input "Gree"
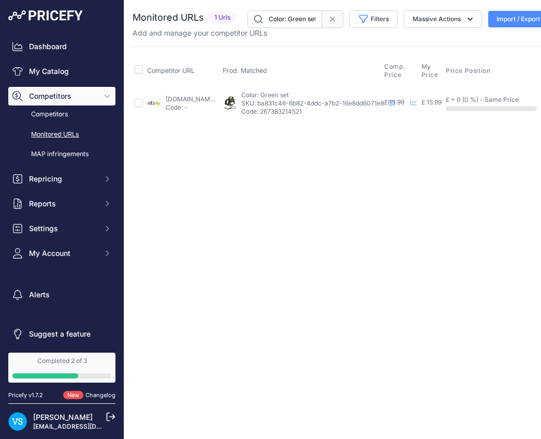
click at [289, 19] on input "Color: Green set" at bounding box center [284, 19] width 75 height 18
paste input "Camouflage"
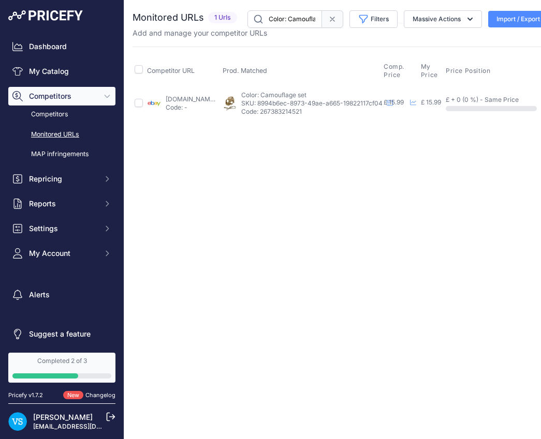
click at [277, 20] on input "Color: Camouflage set" at bounding box center [284, 19] width 75 height 18
paste input "Black"
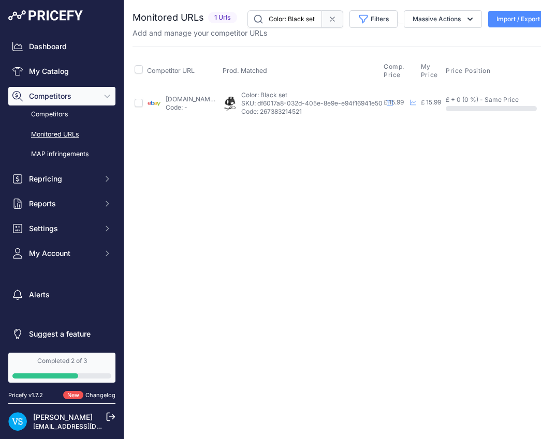
click at [301, 22] on input "Color: Black set" at bounding box center [284, 19] width 75 height 18
click at [301, 20] on input "Color: Black set" at bounding box center [284, 19] width 75 height 18
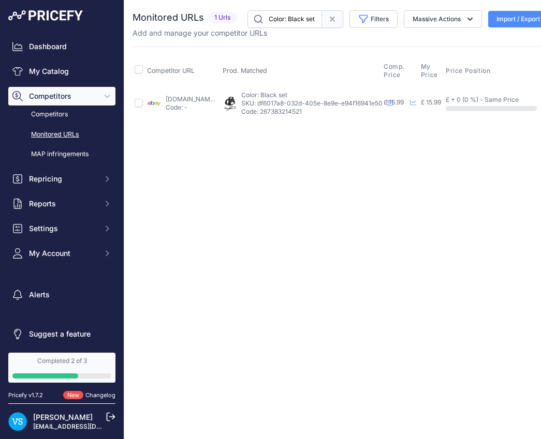
paste input "rown harness"
click at [300, 18] on input "Color: Brown harness" at bounding box center [284, 19] width 75 height 18
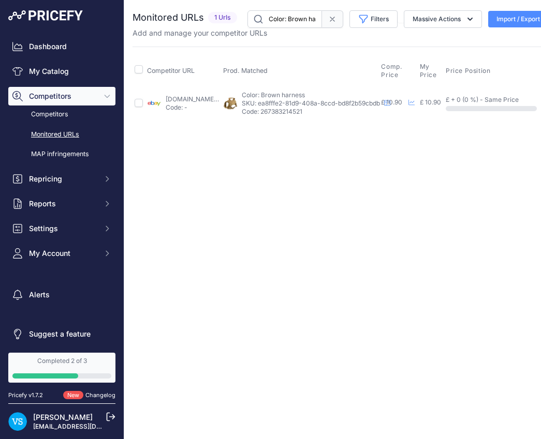
paste input "lack"
click at [301, 21] on input "Color: Black harness" at bounding box center [284, 19] width 75 height 18
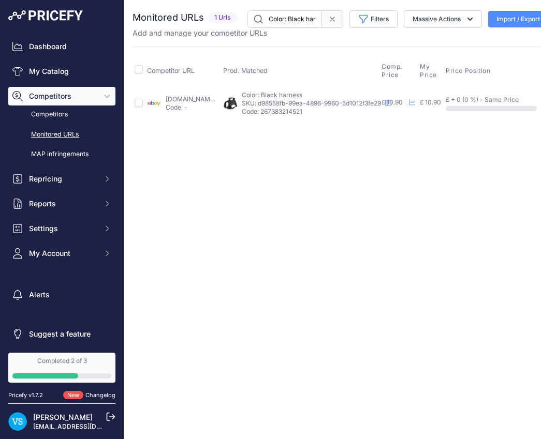
paste input "Green"
type input "Color: Green harness"
click at [323, 284] on div "Close You are not connected to the internet." at bounding box center [393, 219] width 538 height 439
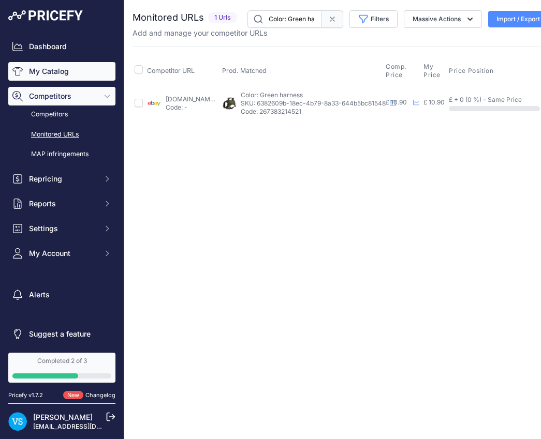
click at [51, 69] on link "My Catalog" at bounding box center [61, 71] width 107 height 19
